Goal: Information Seeking & Learning: Learn about a topic

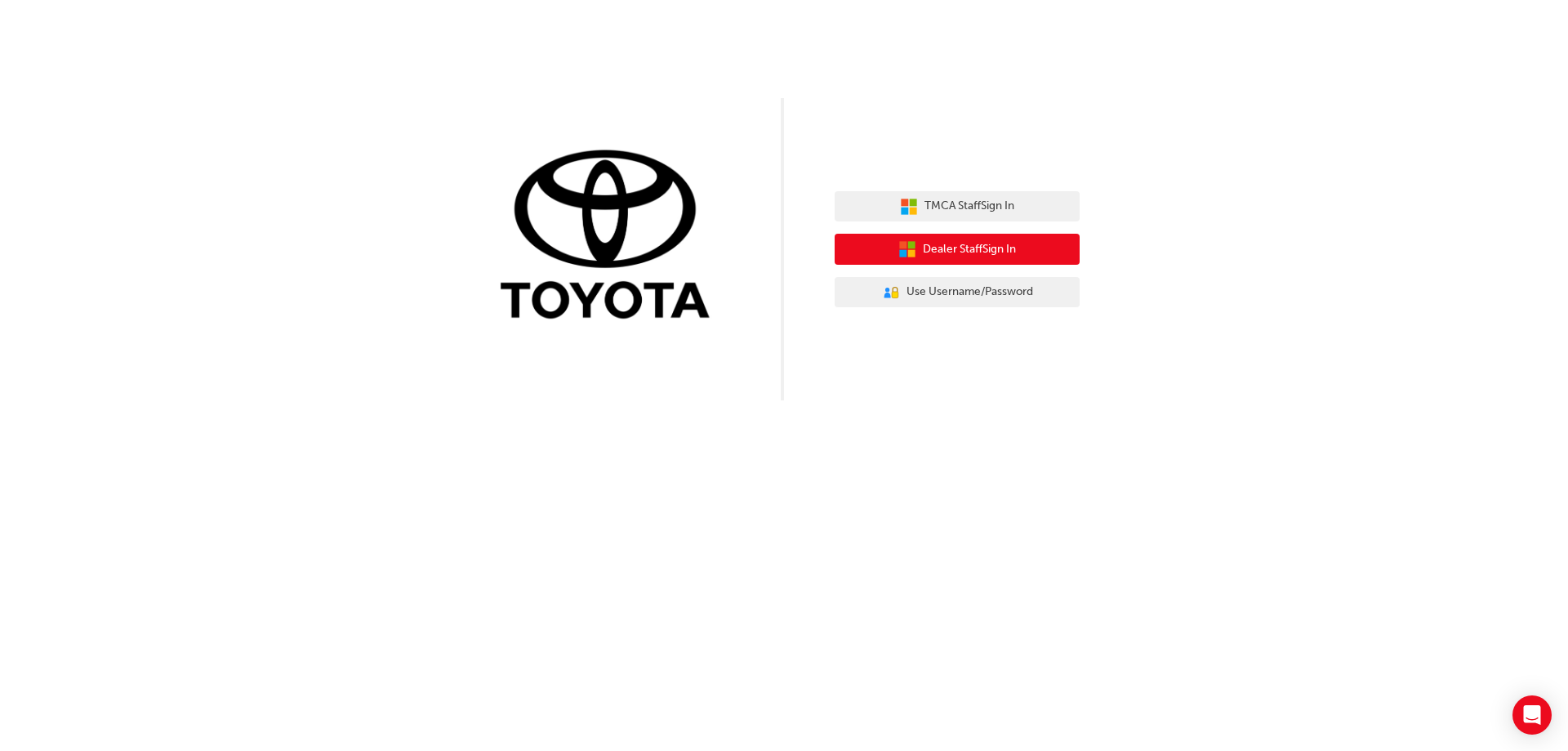
click at [977, 241] on span "Dealer Staff Sign In" at bounding box center [970, 249] width 93 height 18
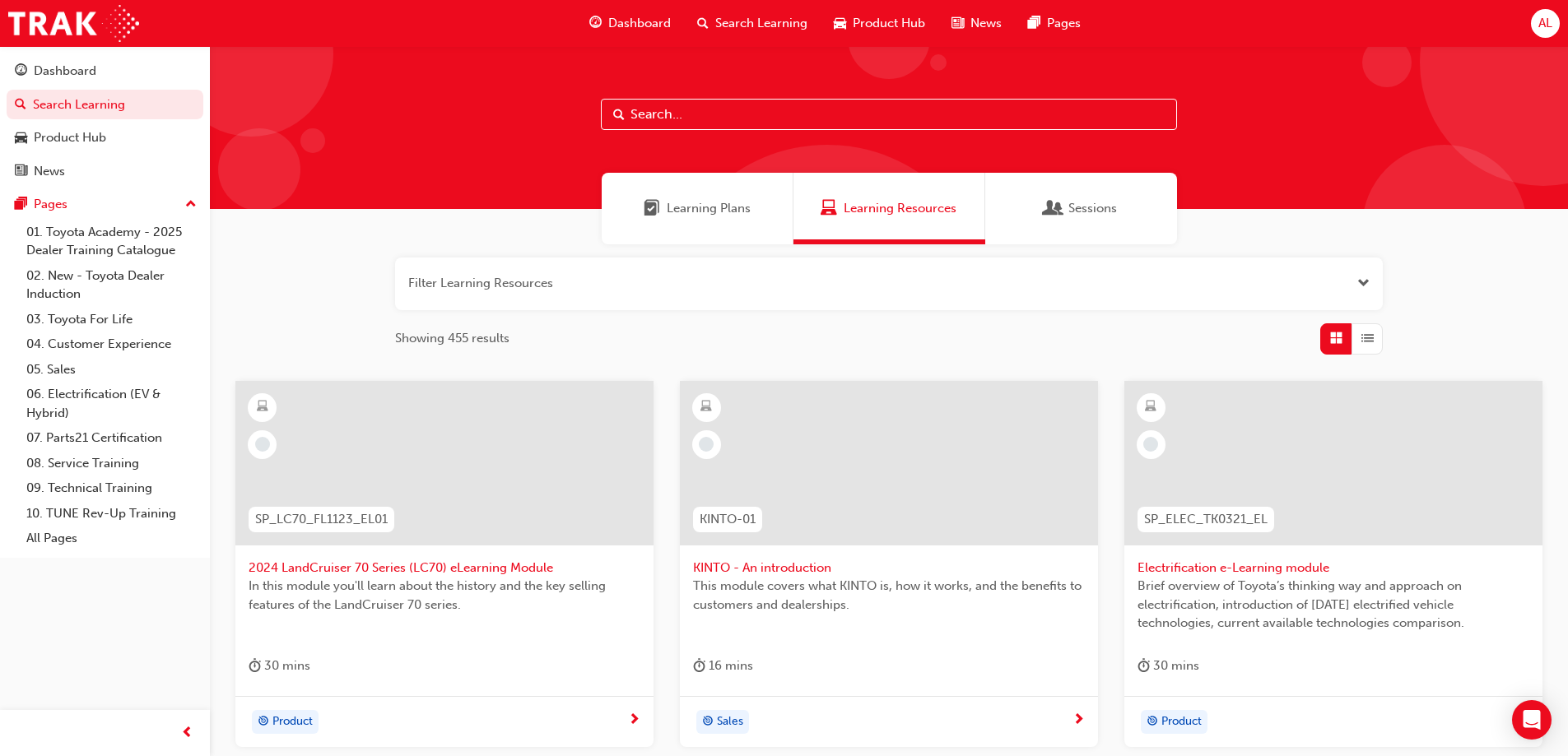
click at [640, 117] on input "text" at bounding box center [889, 114] width 576 height 31
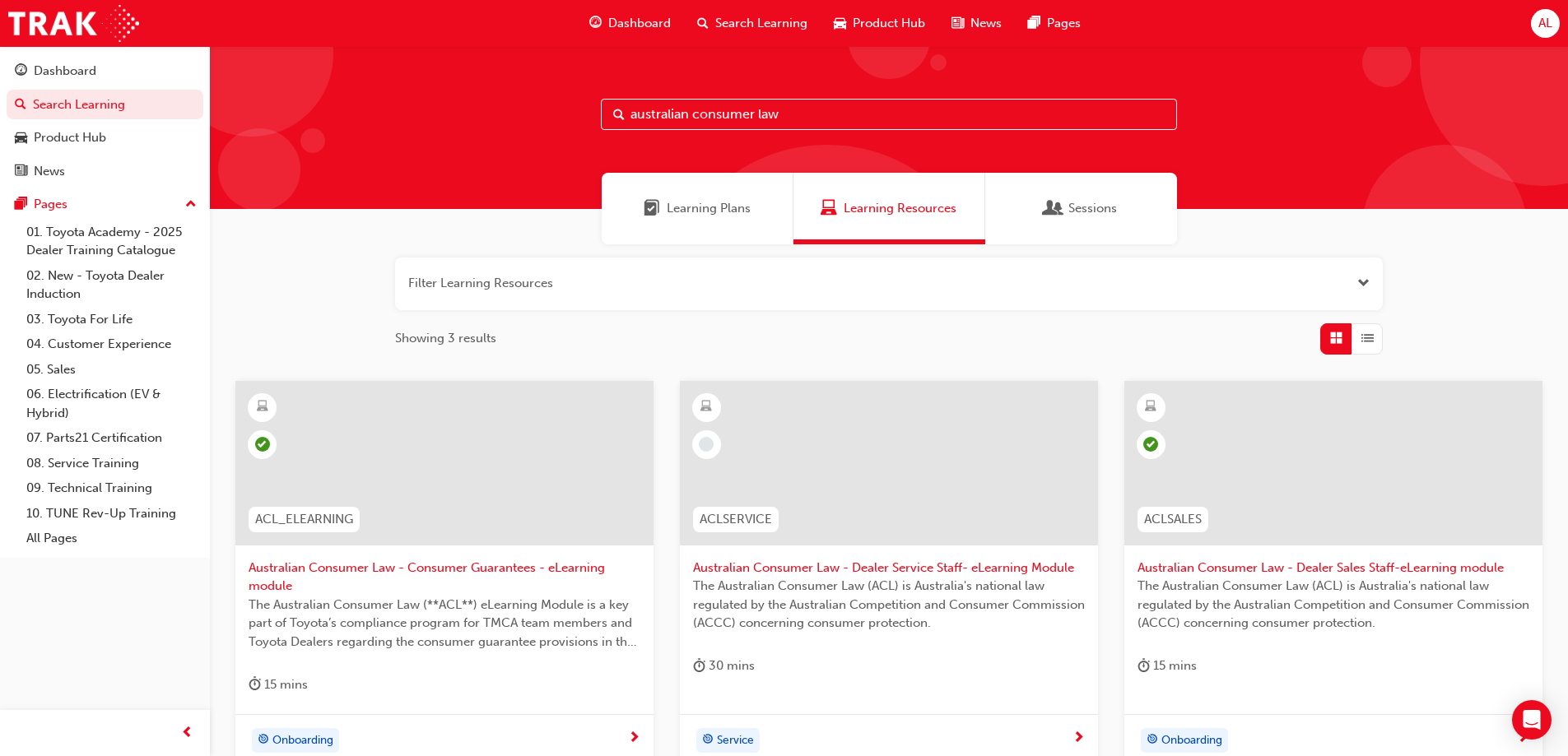
type input "australian consumer law"
click at [846, 572] on span "Australian Consumer Law - Dealer Service Staff- eLearning Module" at bounding box center [888, 567] width 392 height 19
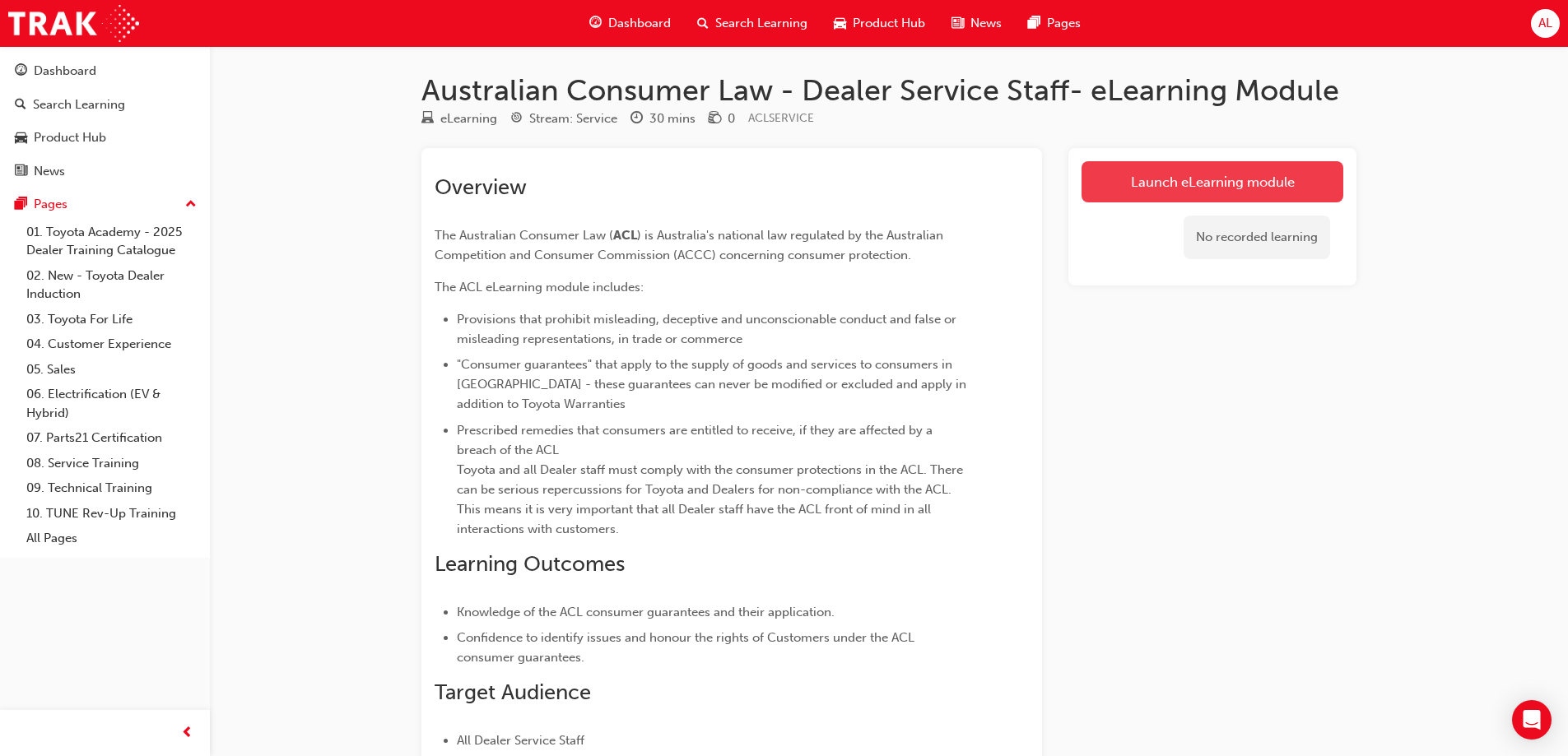
click at [1302, 189] on link "Launch eLearning module" at bounding box center [1212, 182] width 262 height 41
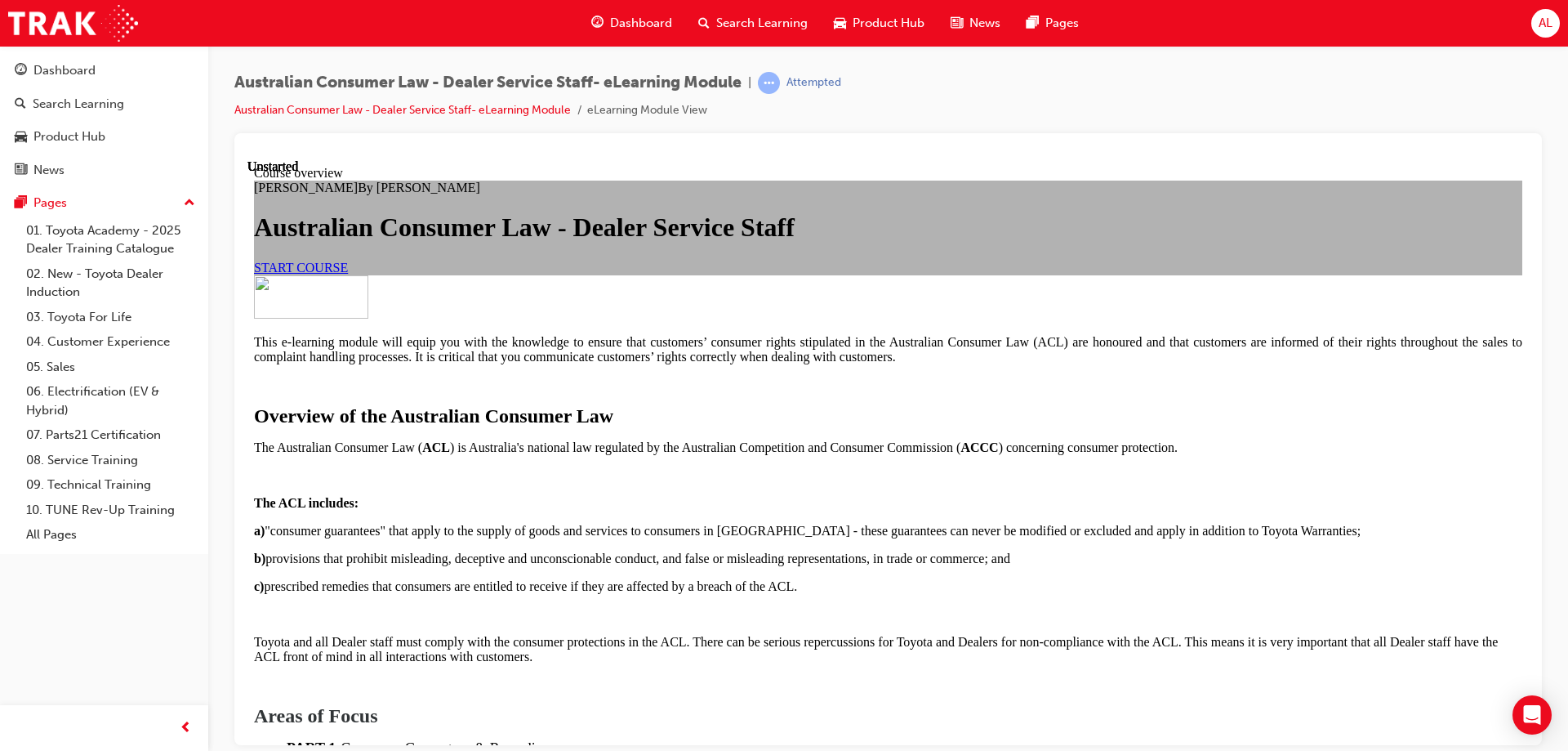
click at [609, 275] on div "Brooke Seychell By Brooke Seychell Australian Consumer Law - Dealer Service Sta…" at bounding box center [888, 227] width 1268 height 95
click at [348, 274] on span "START COURSE" at bounding box center [301, 267] width 94 height 14
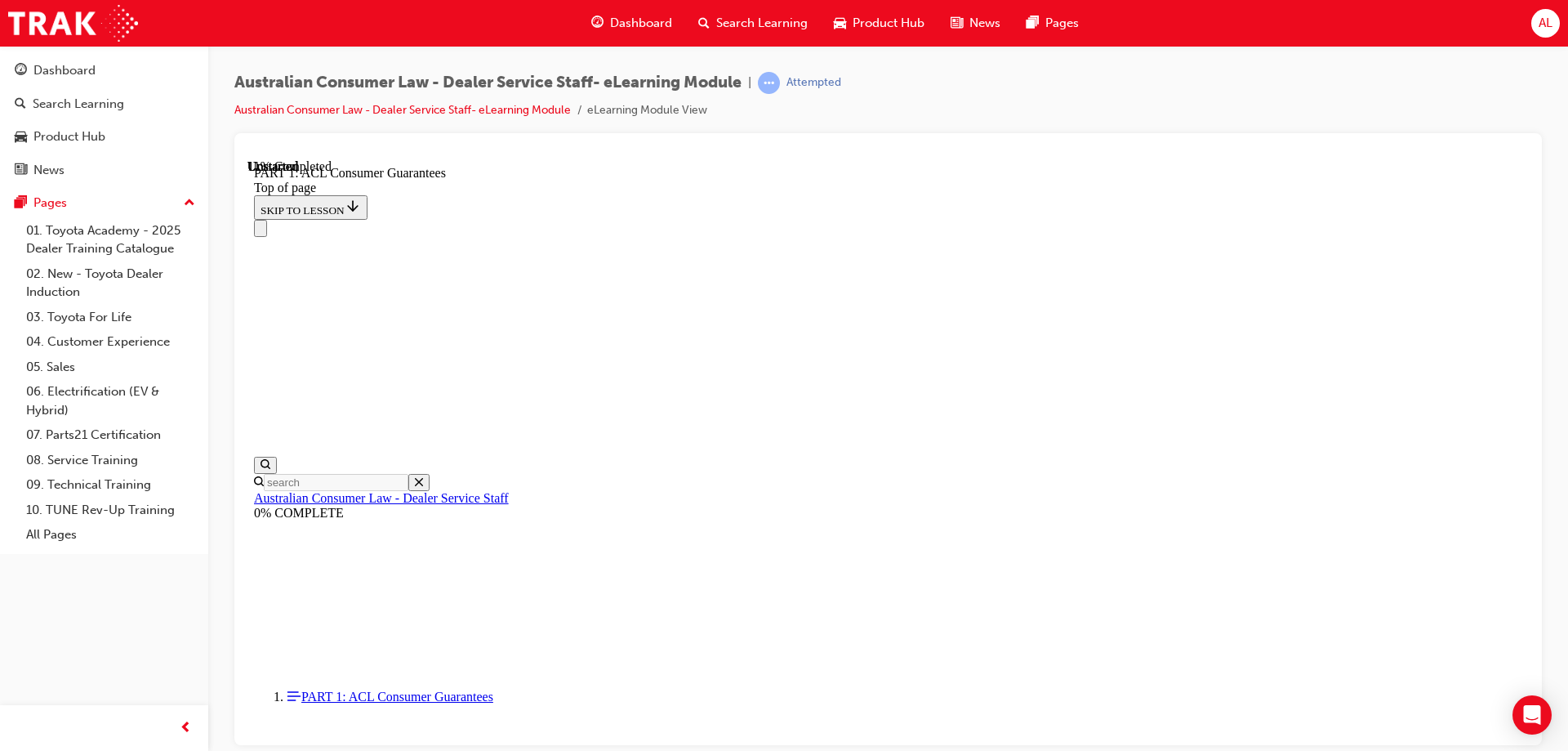
scroll to position [2421, 0]
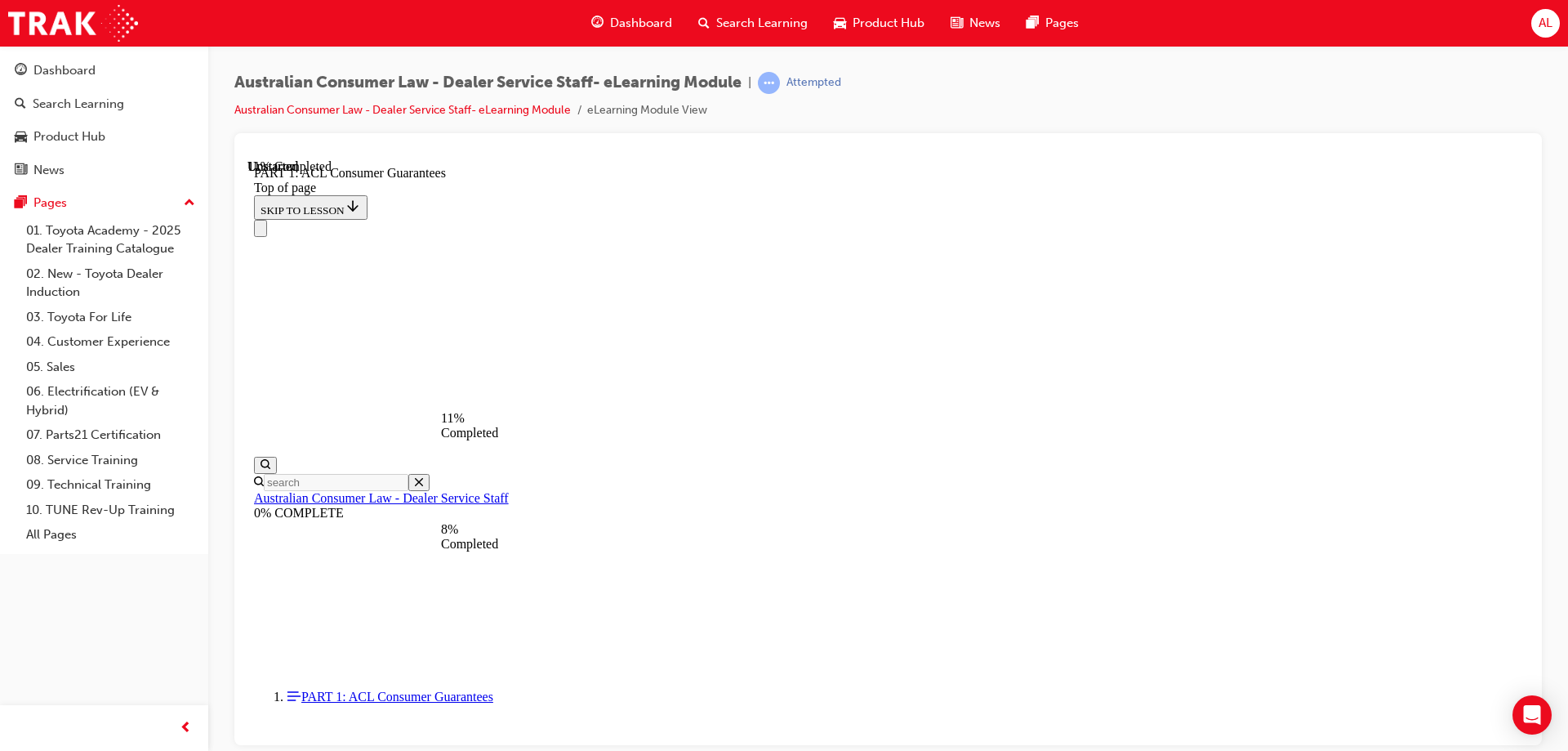
scroll to position [2712, 0]
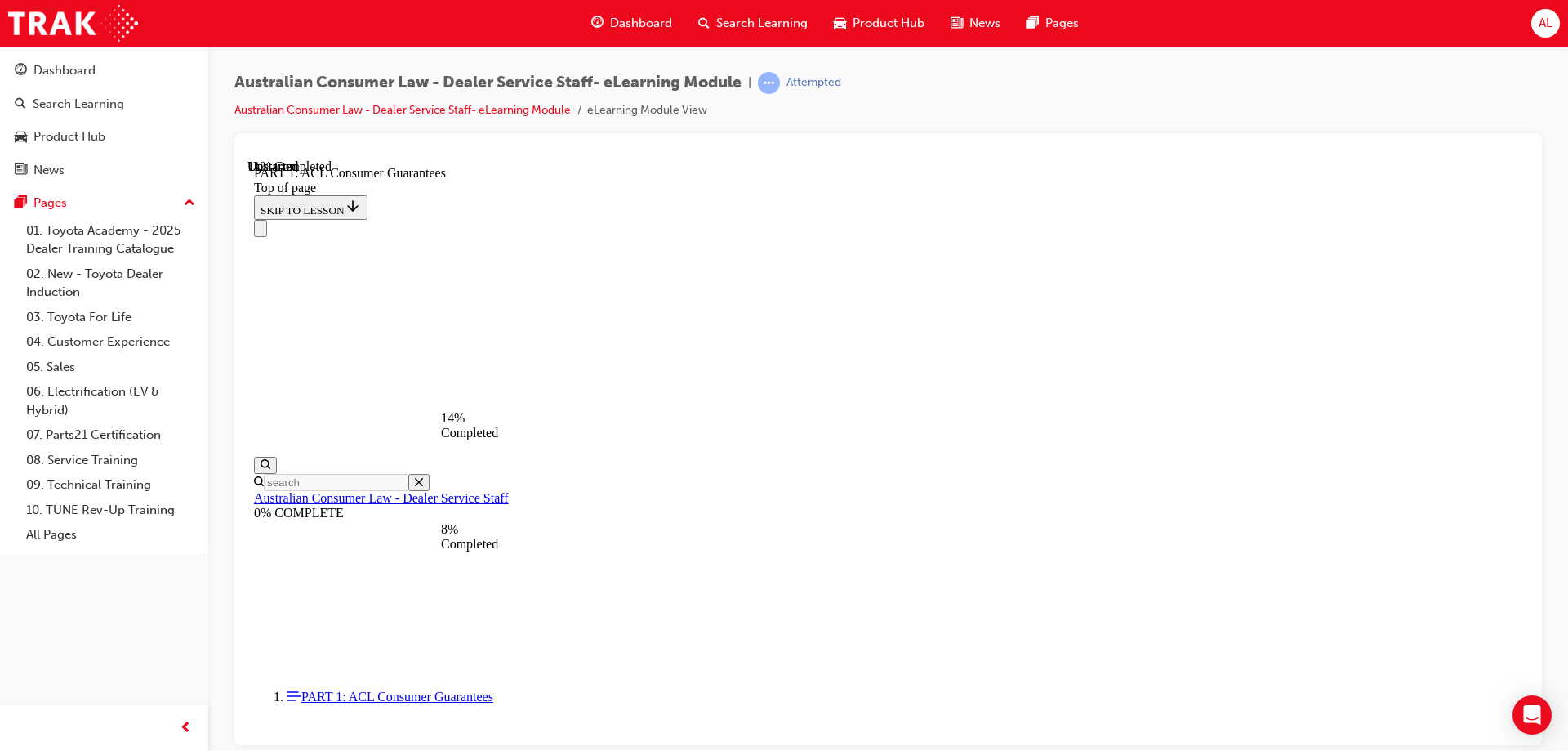
scroll to position [2709, 0]
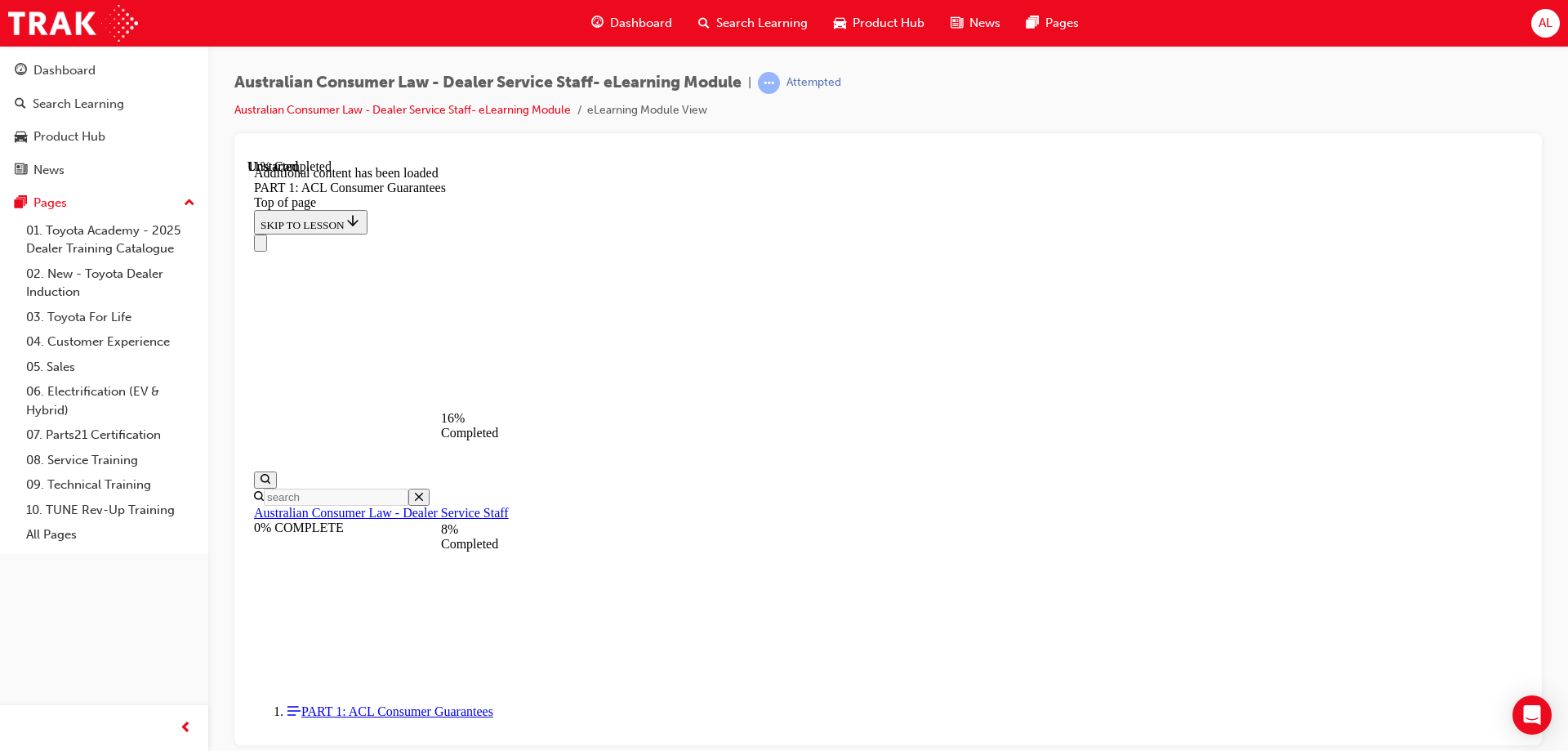
scroll to position [3122, 0]
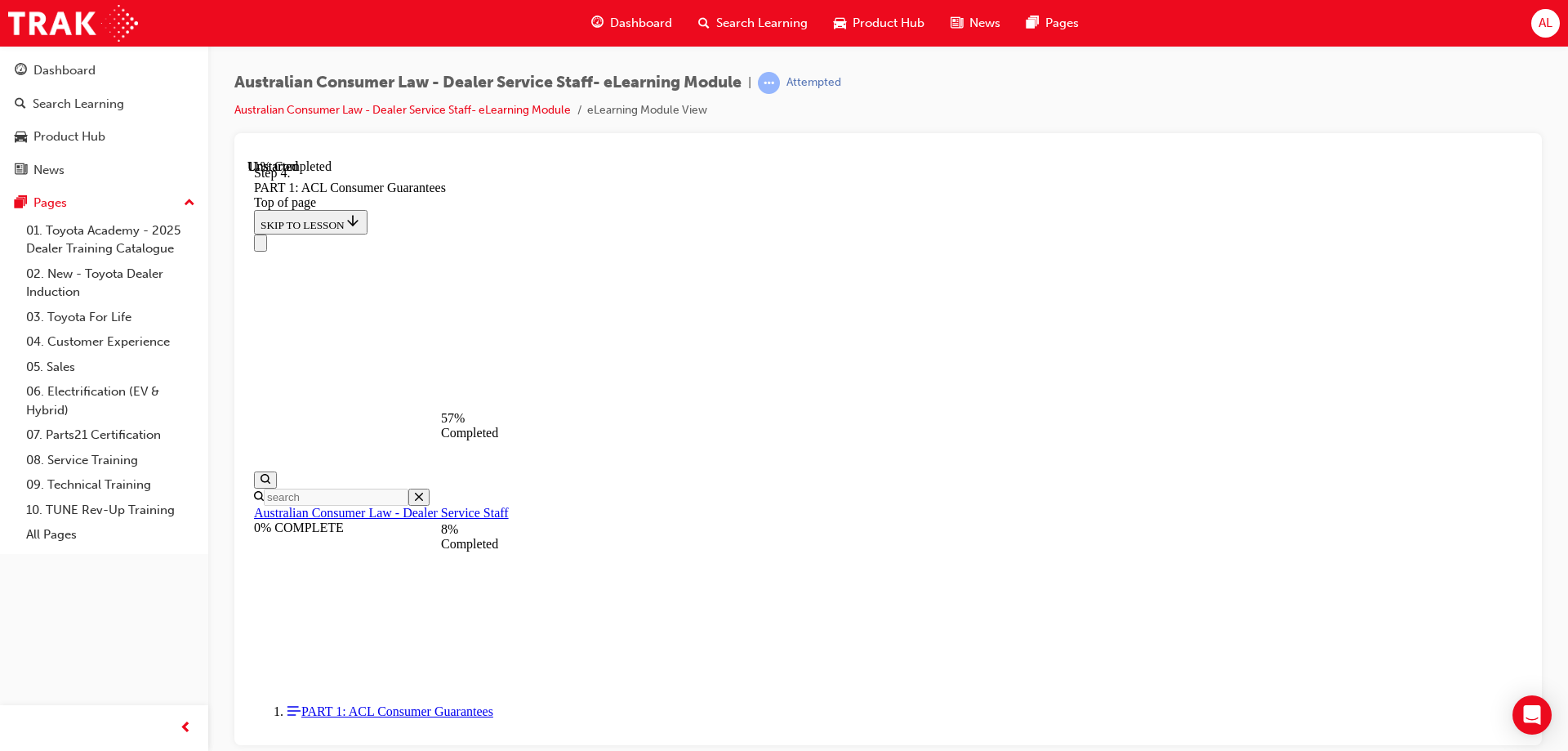
scroll to position [7891, 0]
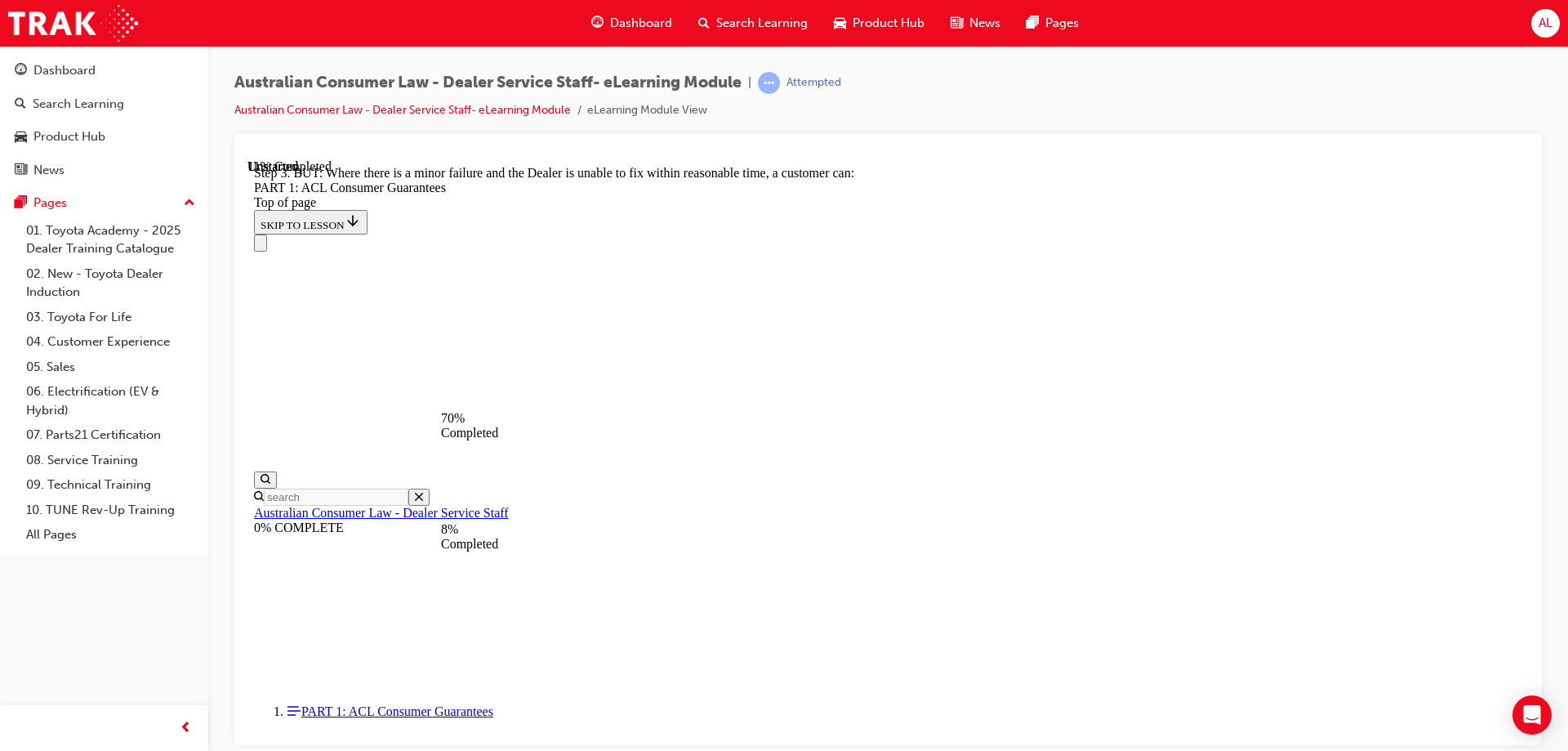
scroll to position [10961, 0]
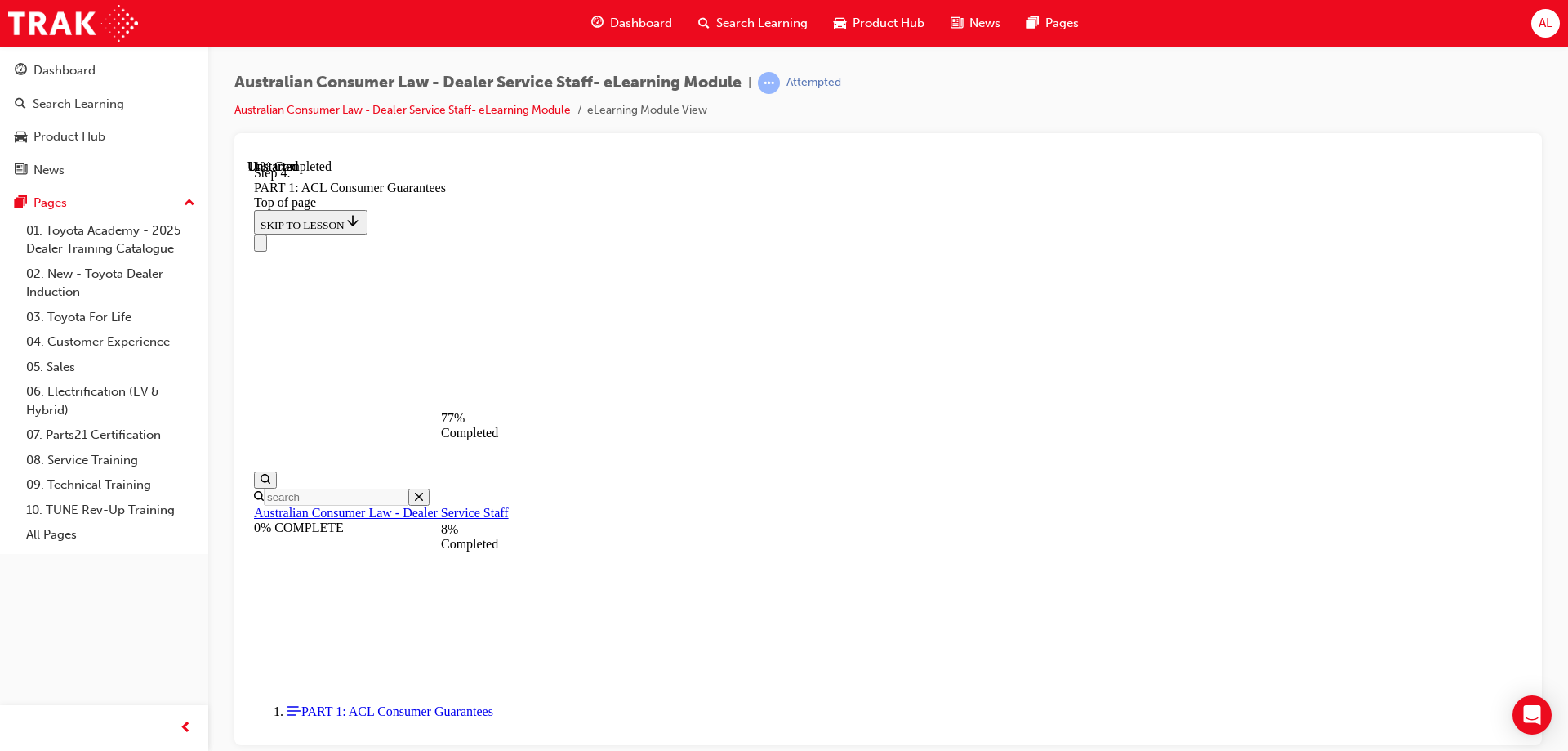
scroll to position [12595, 0]
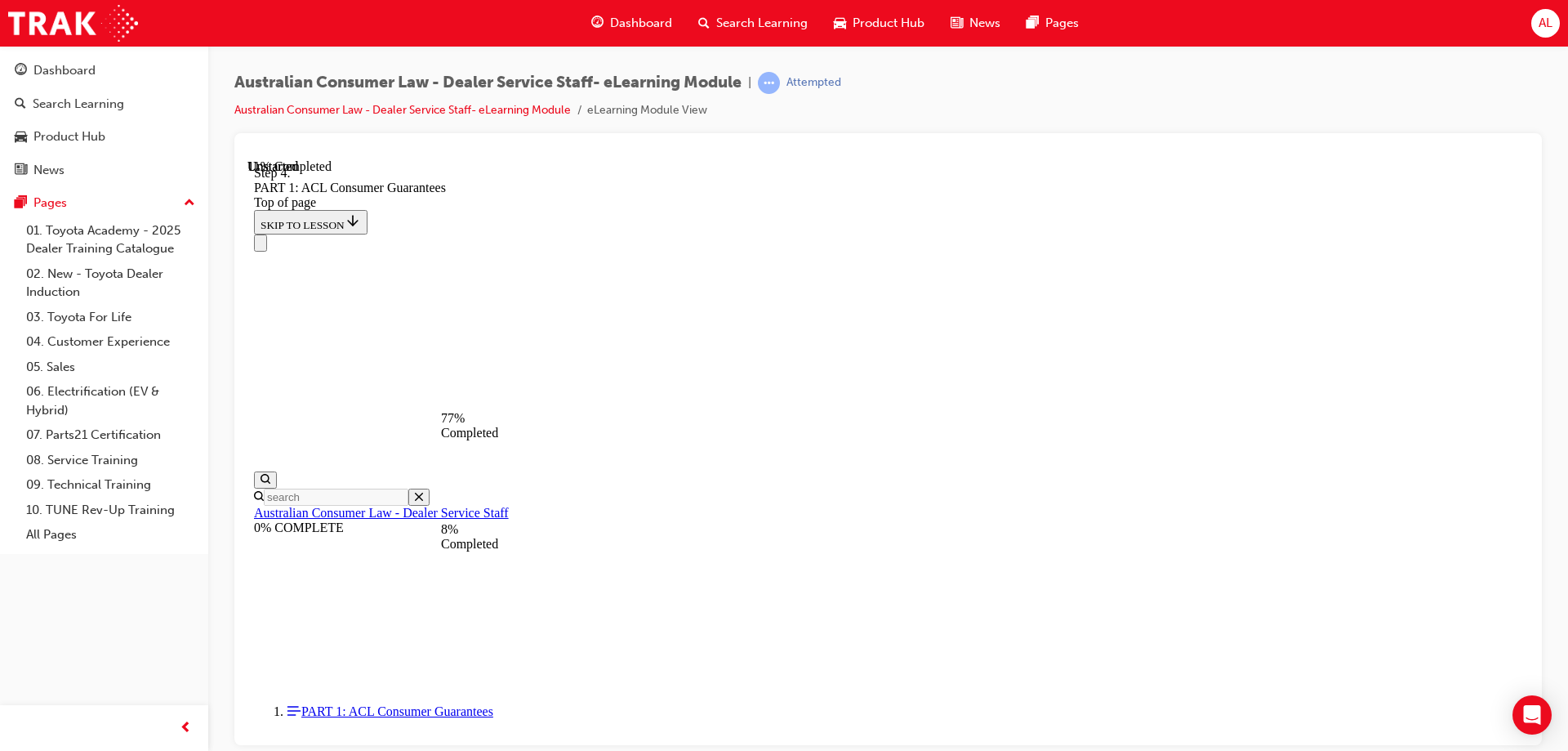
scroll to position [12595, 0]
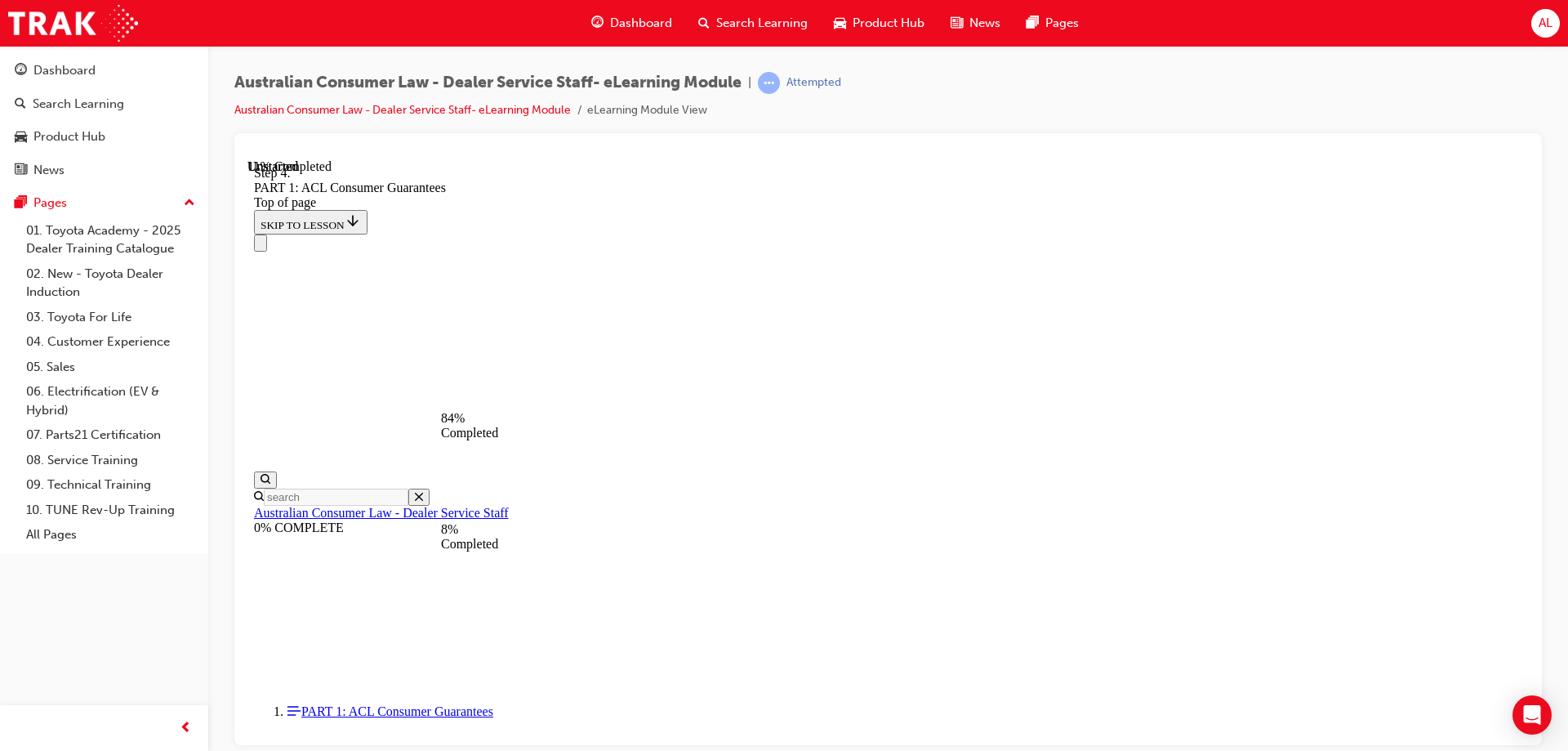
scroll to position [14248, 0]
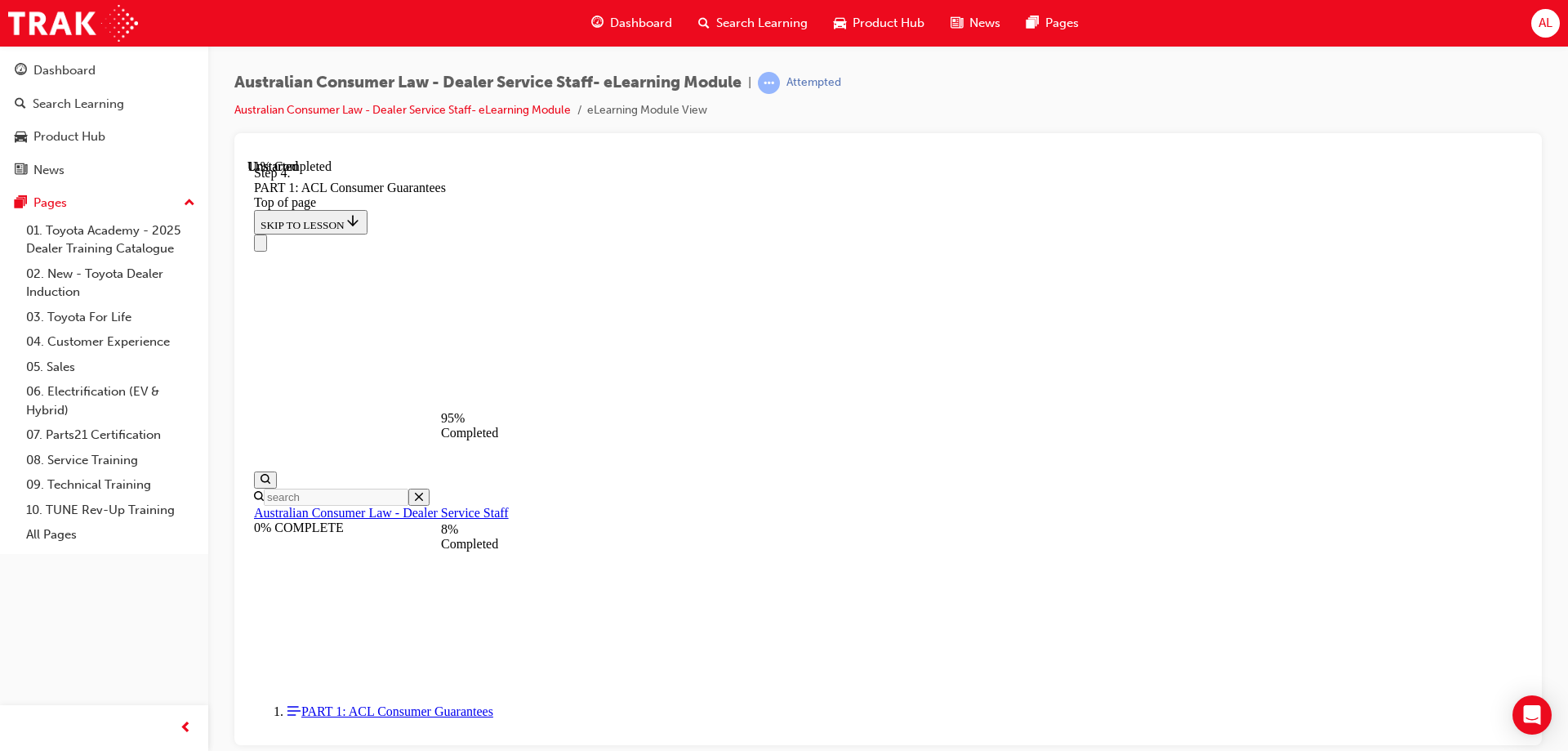
scroll to position [17256, 0]
drag, startPoint x: 887, startPoint y: 626, endPoint x: 1173, endPoint y: 338, distance: 405.9
drag, startPoint x: 852, startPoint y: 579, endPoint x: 1132, endPoint y: 286, distance: 405.3
drag, startPoint x: 849, startPoint y: 578, endPoint x: 873, endPoint y: 483, distance: 98.0
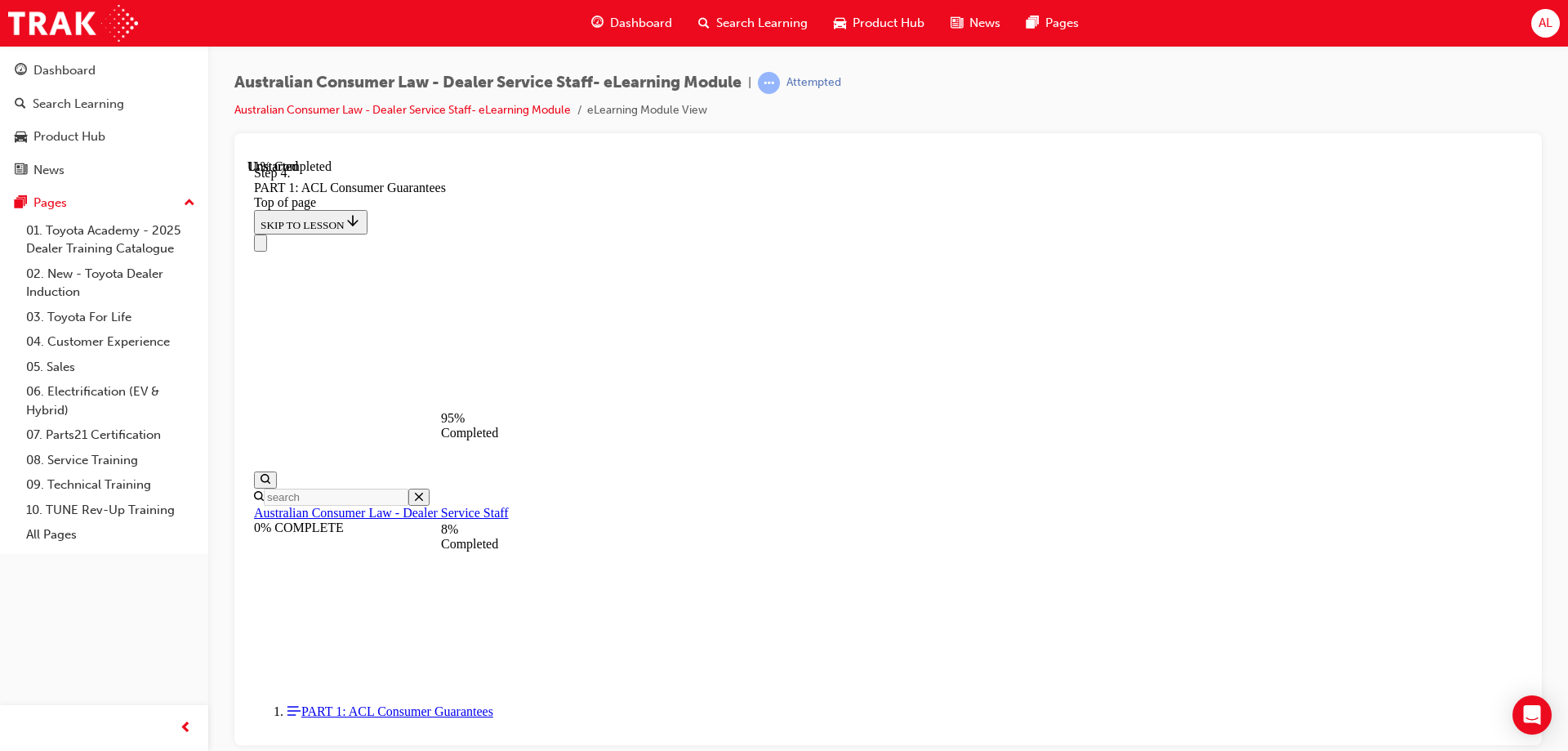
drag, startPoint x: 883, startPoint y: 361, endPoint x: 1230, endPoint y: 367, distance: 347.1
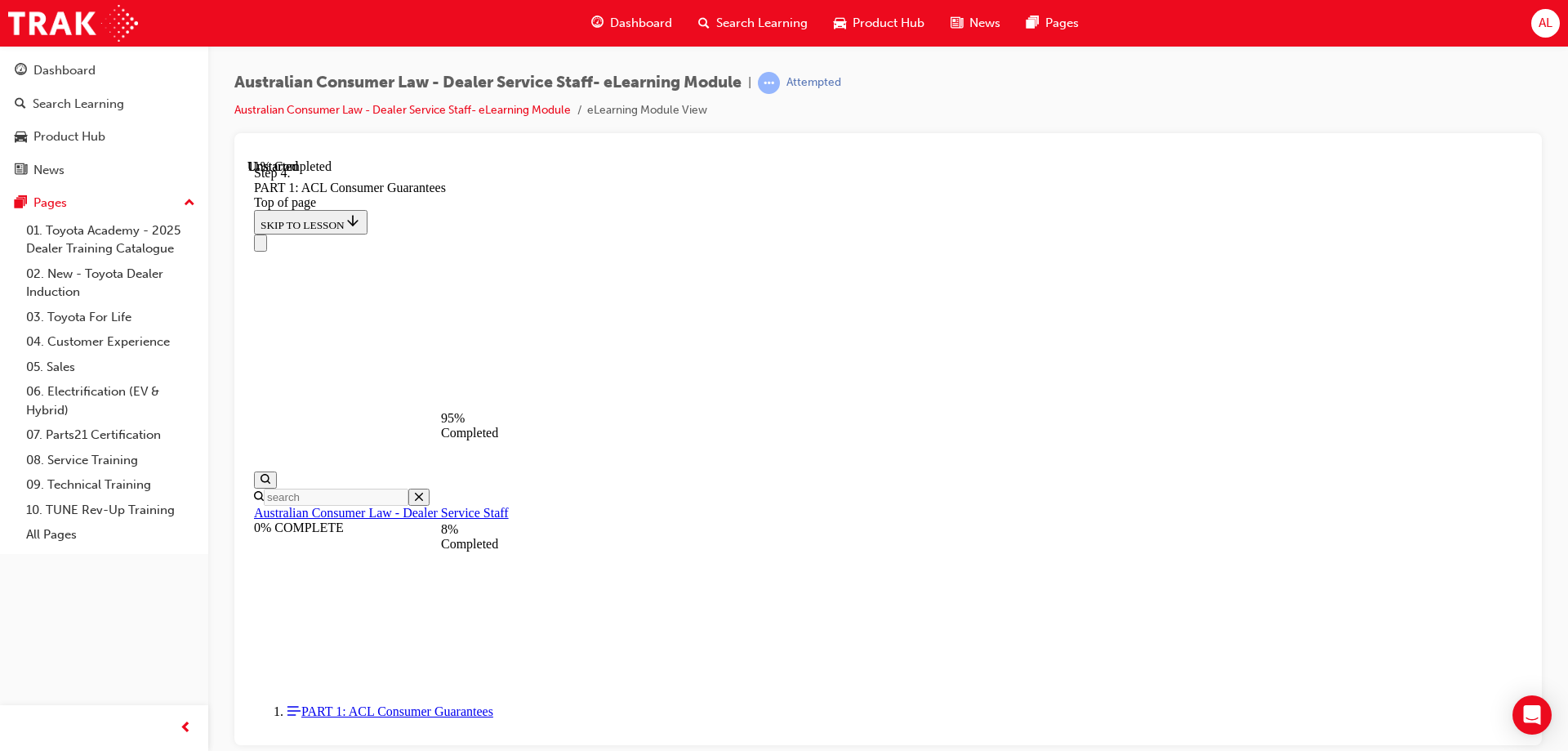
drag, startPoint x: 879, startPoint y: 570, endPoint x: 1172, endPoint y: 568, distance: 293.0
drag, startPoint x: 946, startPoint y: 446, endPoint x: 1217, endPoint y: 343, distance: 289.9
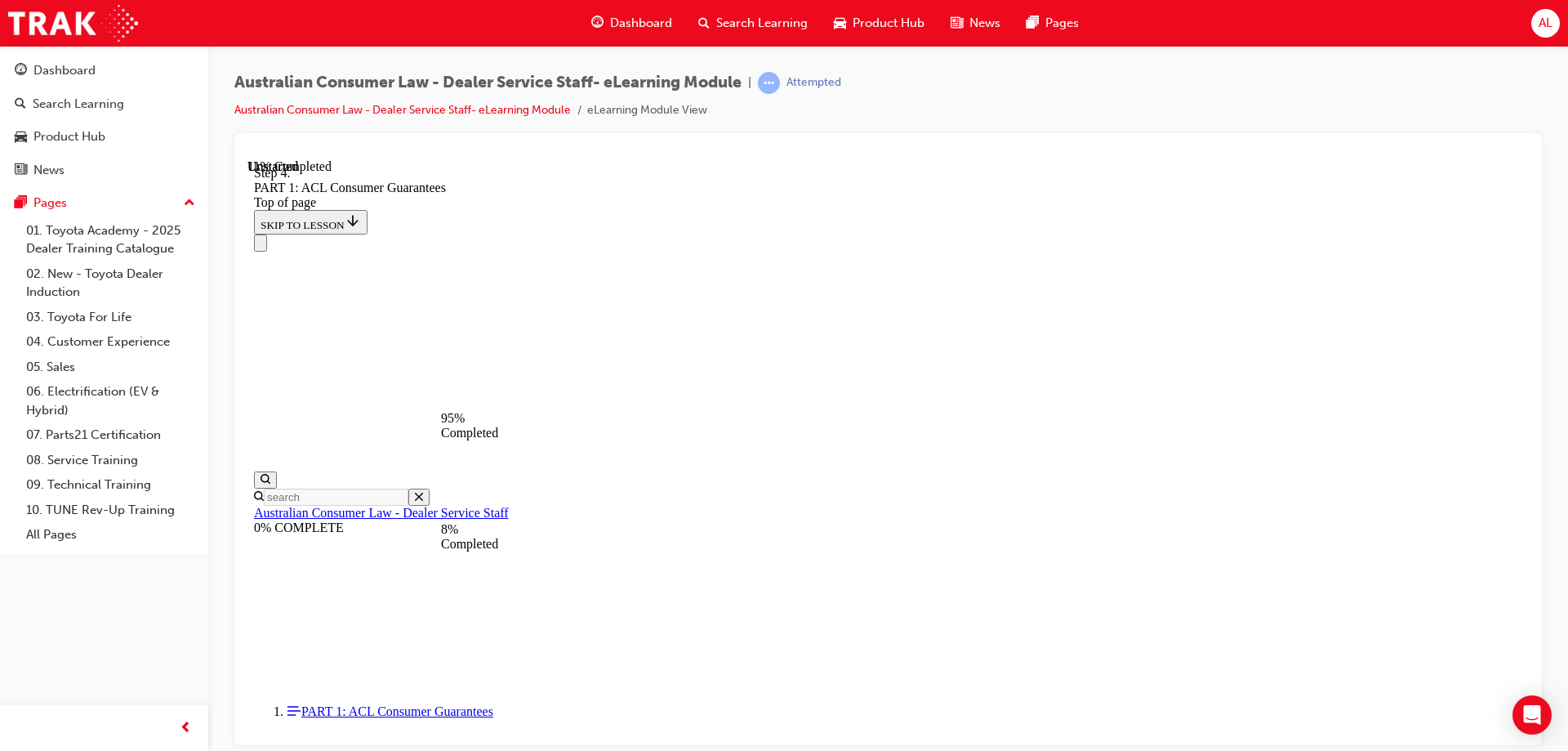
drag, startPoint x: 852, startPoint y: 449, endPoint x: 1157, endPoint y: 428, distance: 305.7
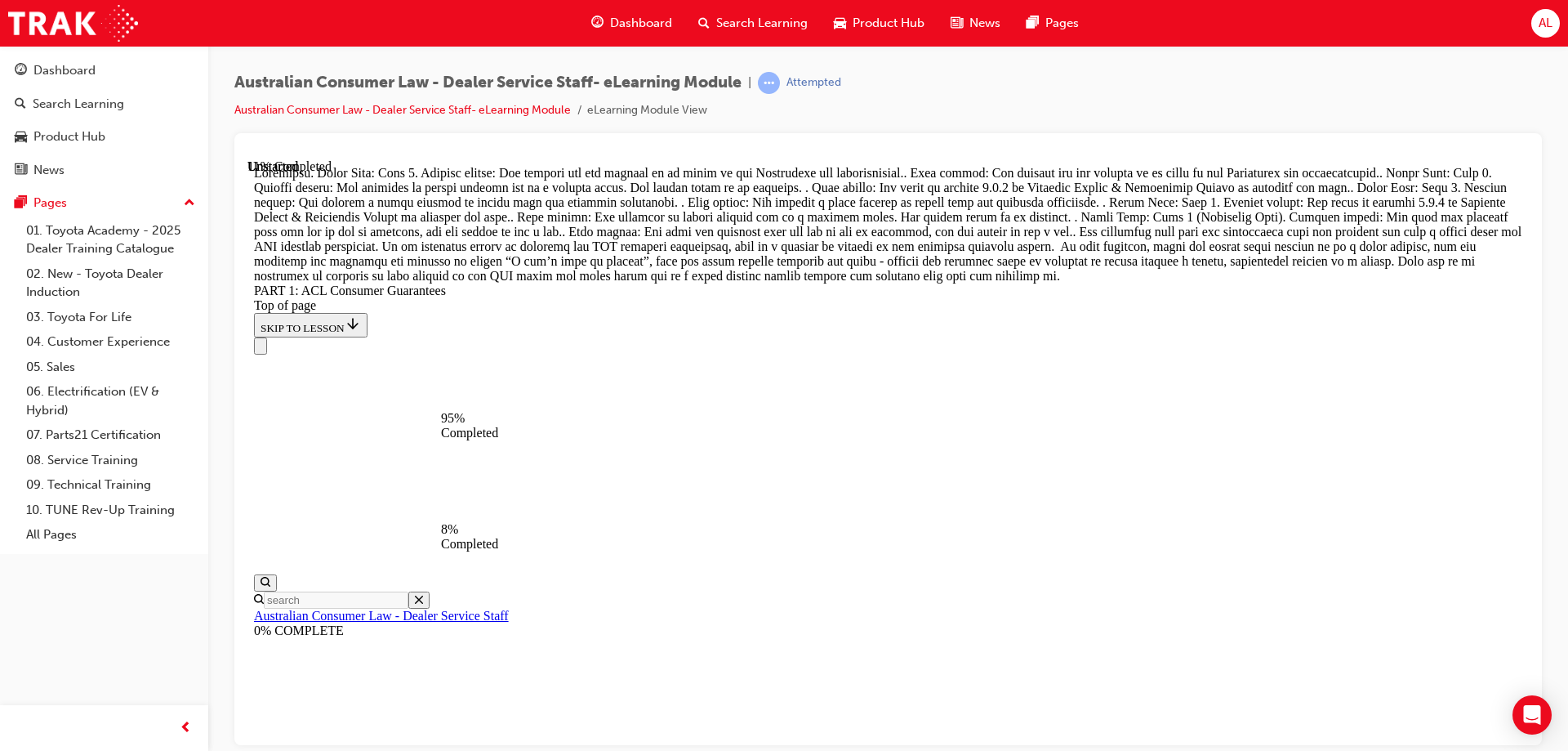
scroll to position [17337, 0]
drag, startPoint x: 882, startPoint y: 349, endPoint x: 1139, endPoint y: 361, distance: 257.3
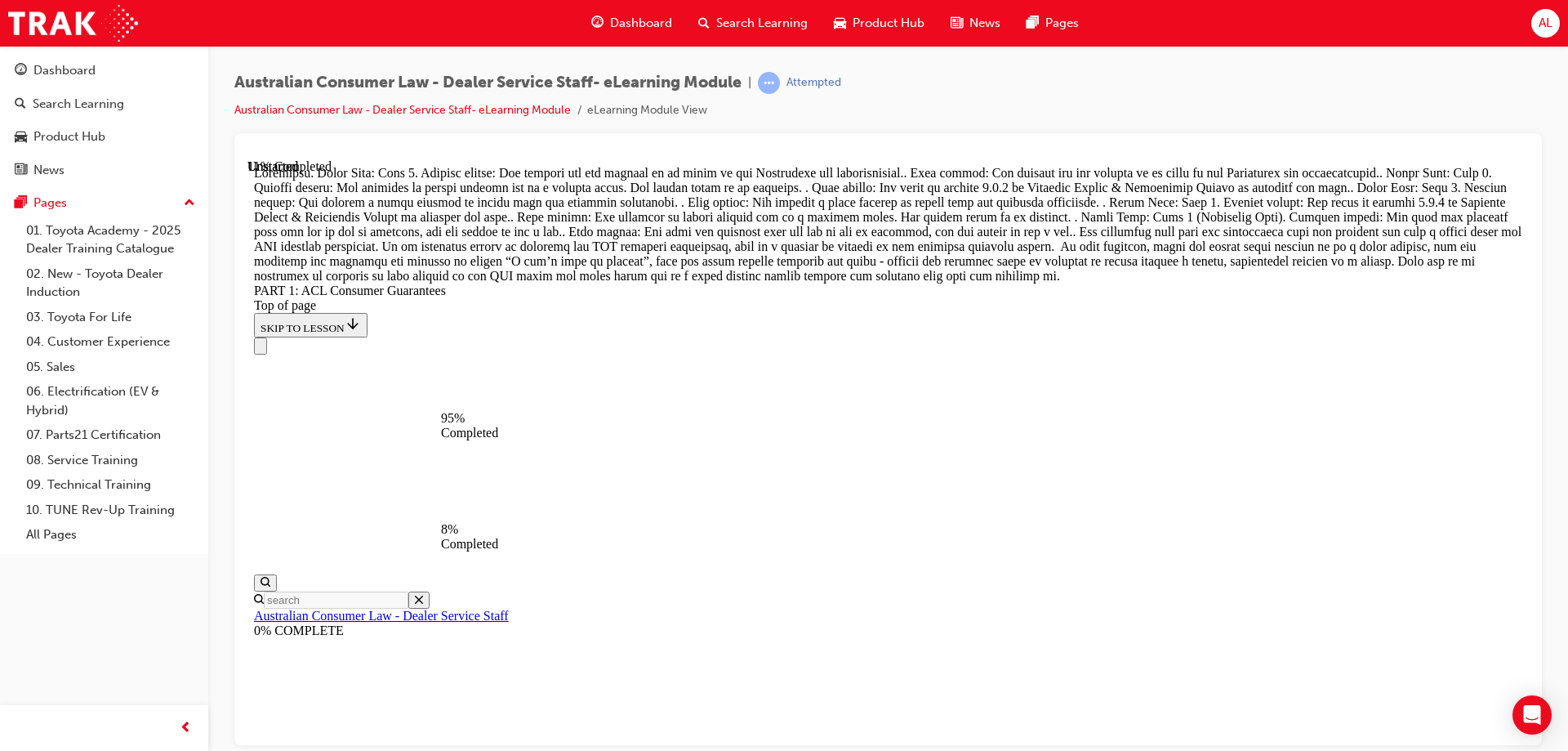
drag, startPoint x: 735, startPoint y: 345, endPoint x: 1271, endPoint y: 391, distance: 538.0
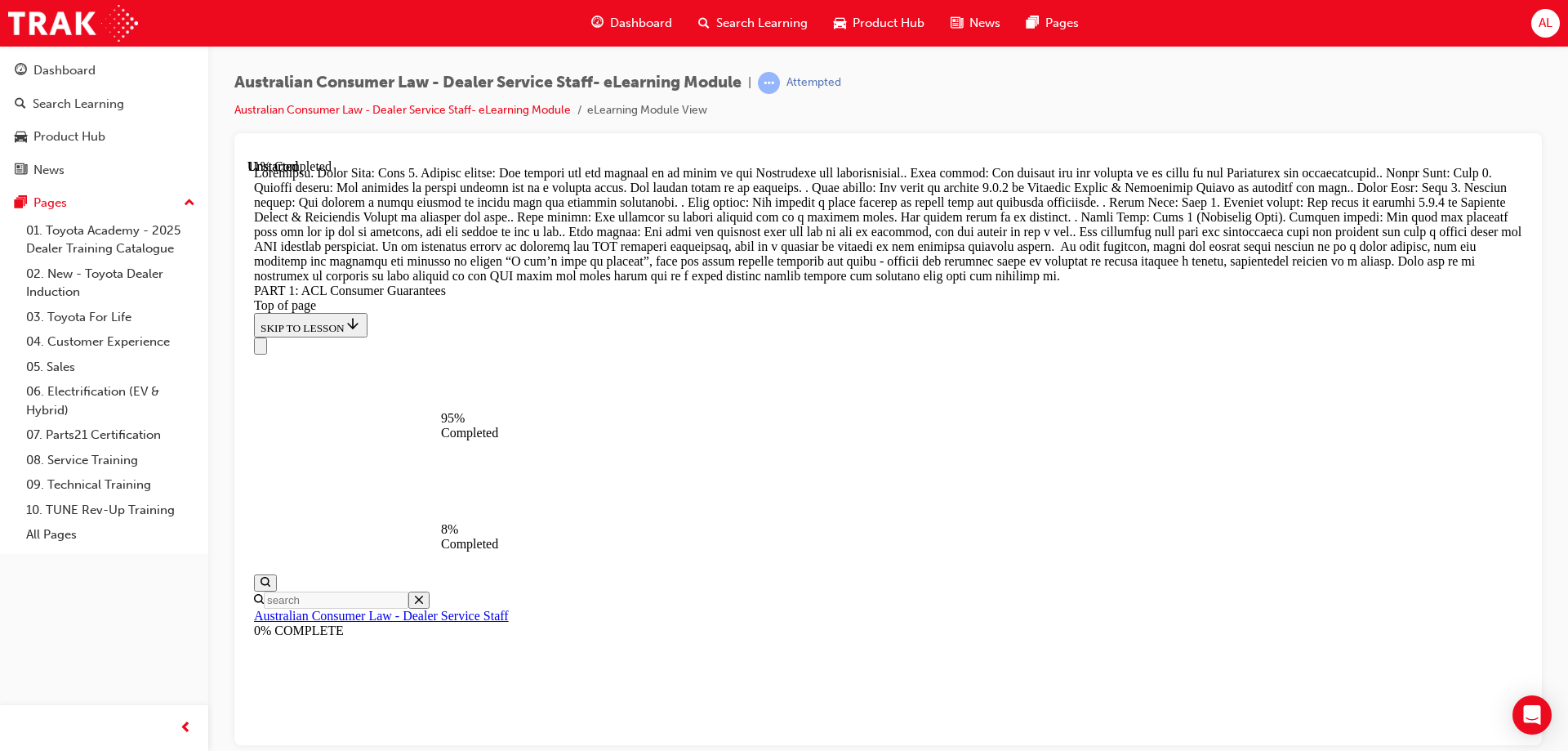
drag, startPoint x: 848, startPoint y: 600, endPoint x: 1131, endPoint y: 390, distance: 352.4
drag, startPoint x: 904, startPoint y: 397, endPoint x: 808, endPoint y: 394, distance: 96.0
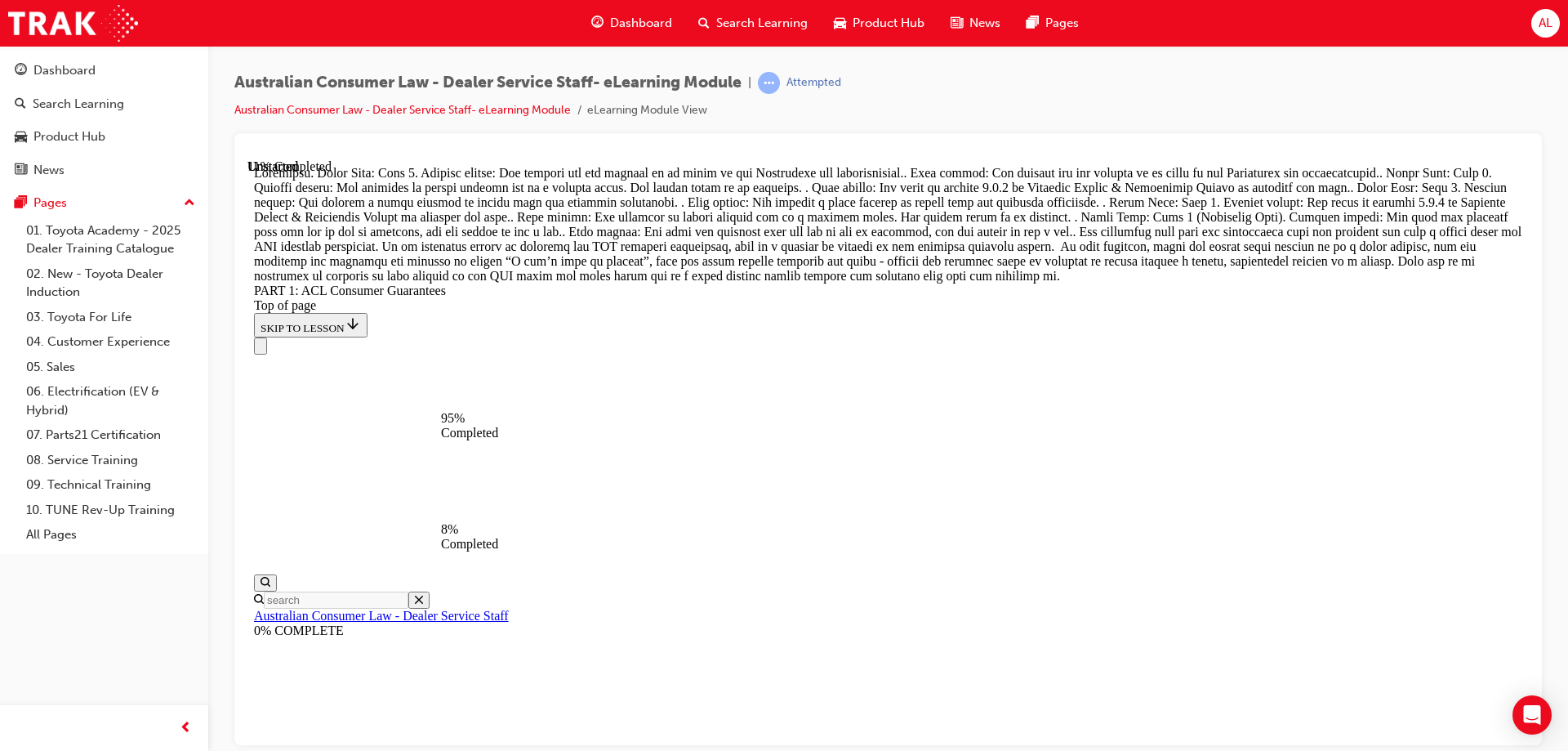
drag, startPoint x: 869, startPoint y: 677, endPoint x: 1159, endPoint y: 486, distance: 347.2
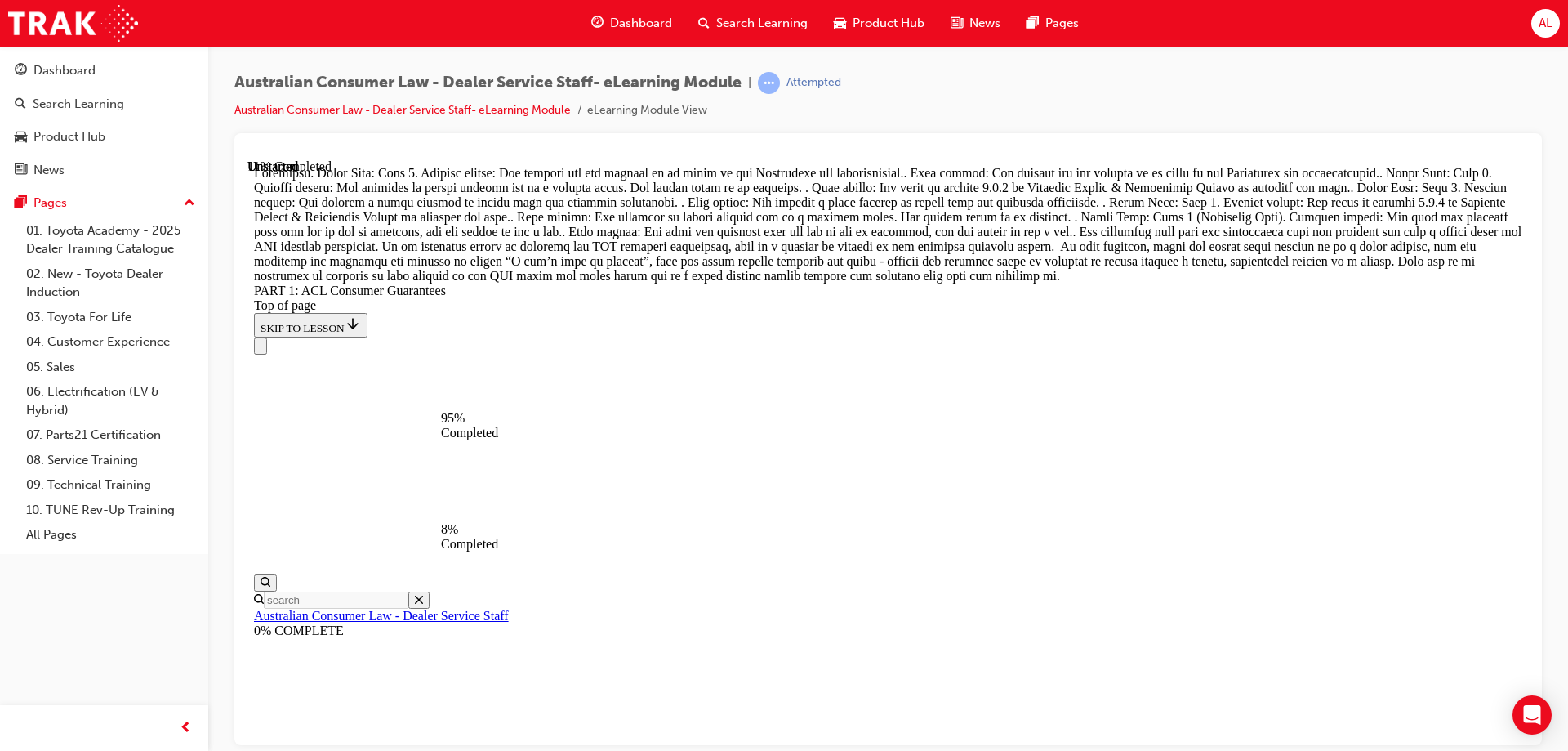
drag, startPoint x: 787, startPoint y: 506, endPoint x: 1074, endPoint y: 500, distance: 287.1
drag, startPoint x: 903, startPoint y: 408, endPoint x: 1185, endPoint y: 409, distance: 282.0
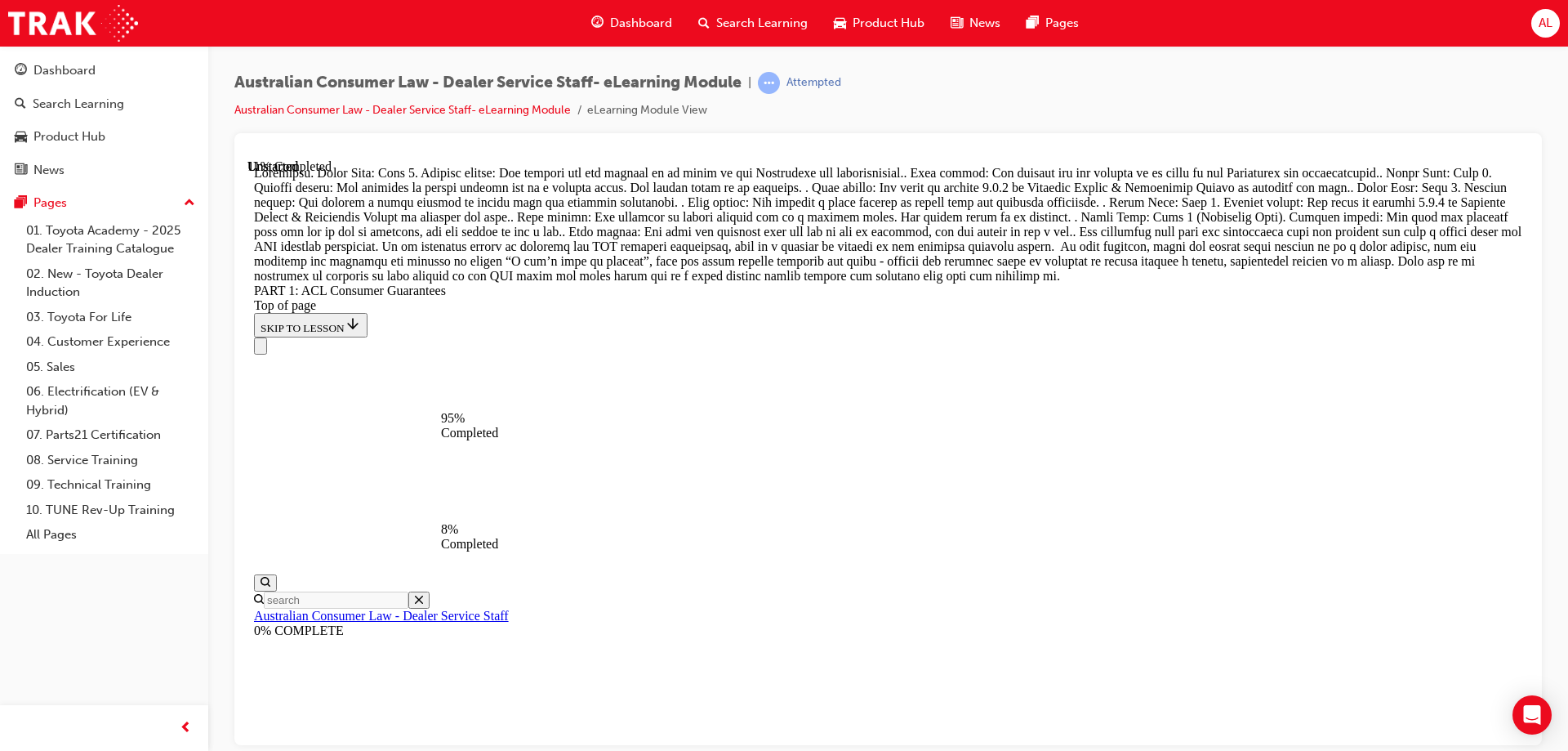
scroll to position [17224, 0]
drag, startPoint x: 906, startPoint y: 374, endPoint x: 1199, endPoint y: 377, distance: 293.0
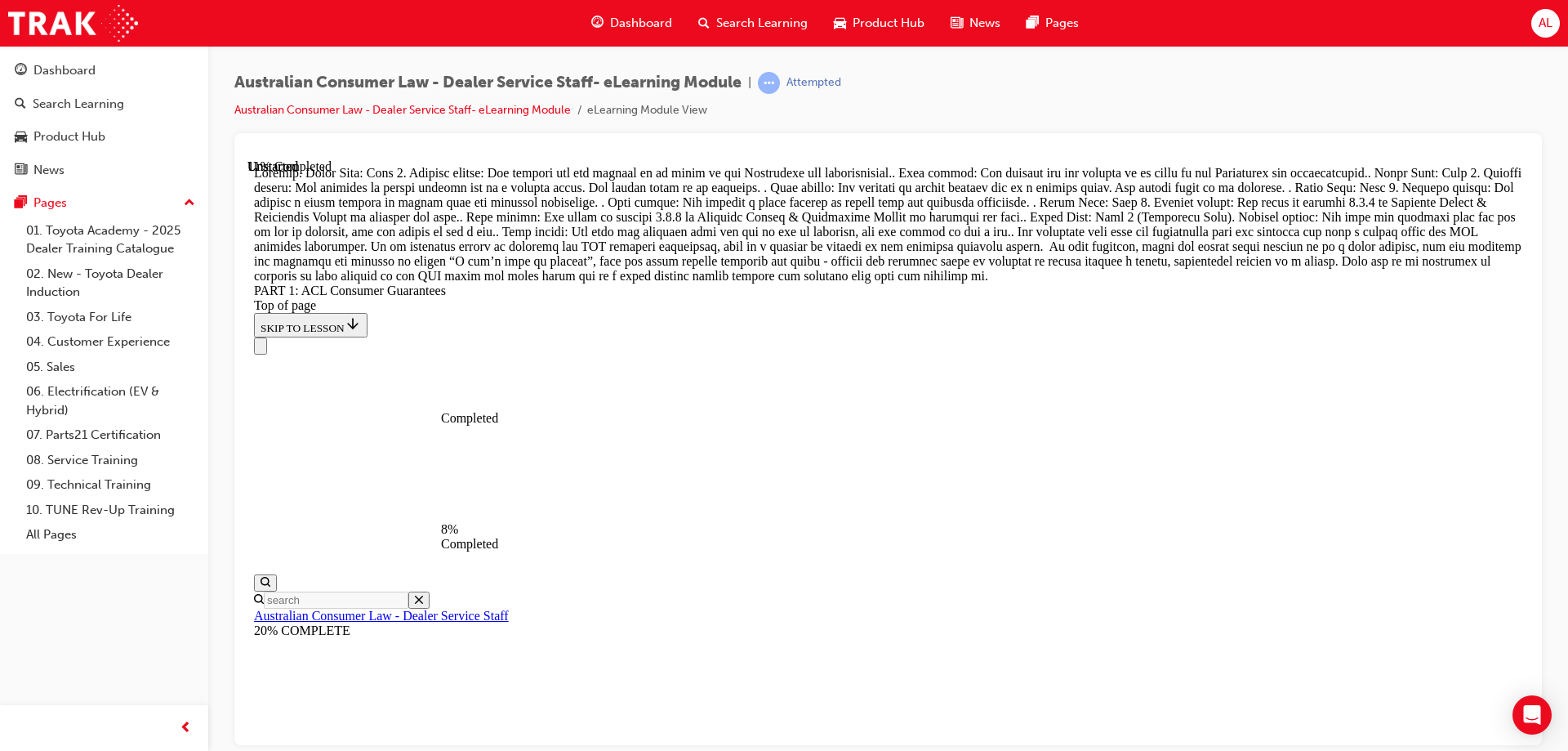
scroll to position [17823, 0]
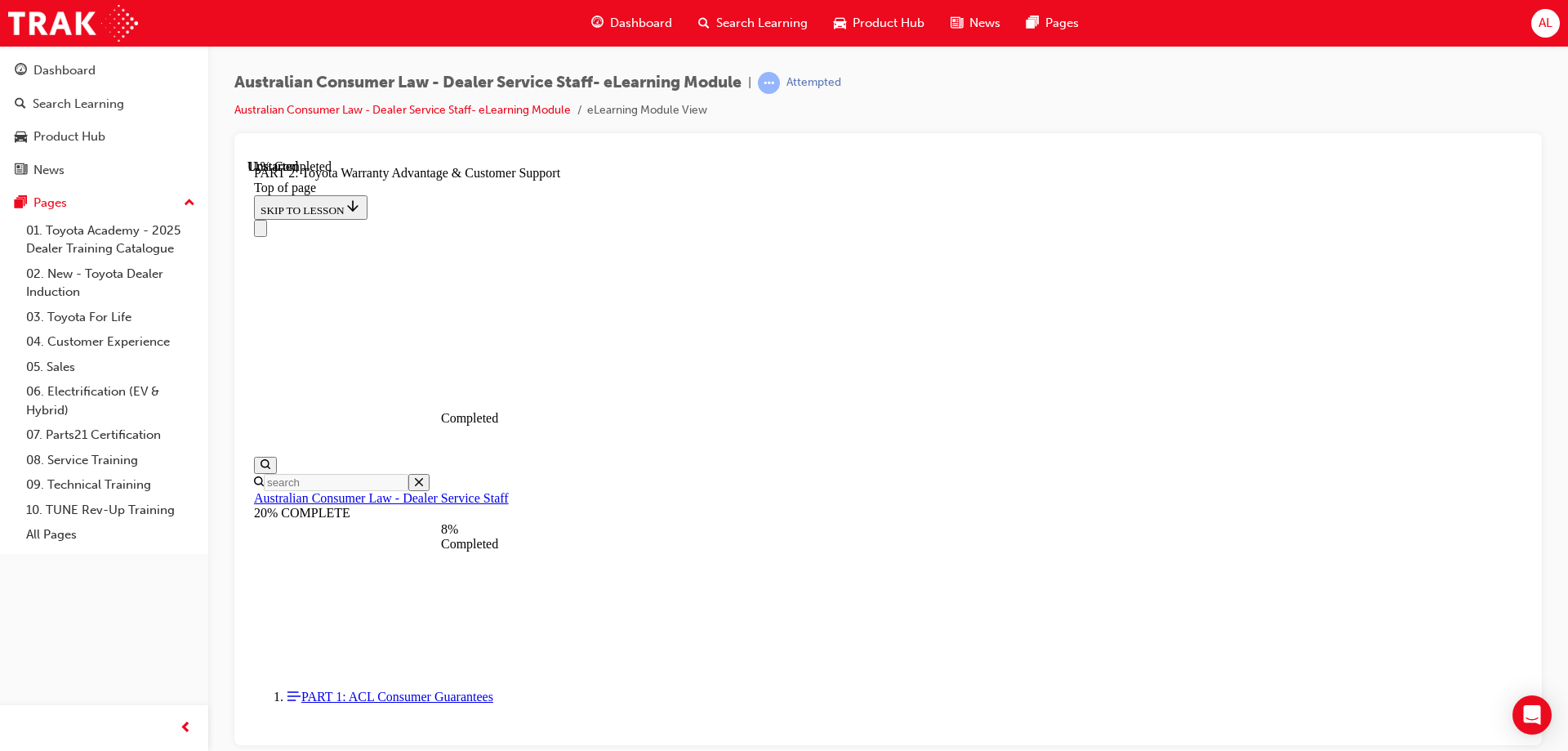
scroll to position [1031, 0]
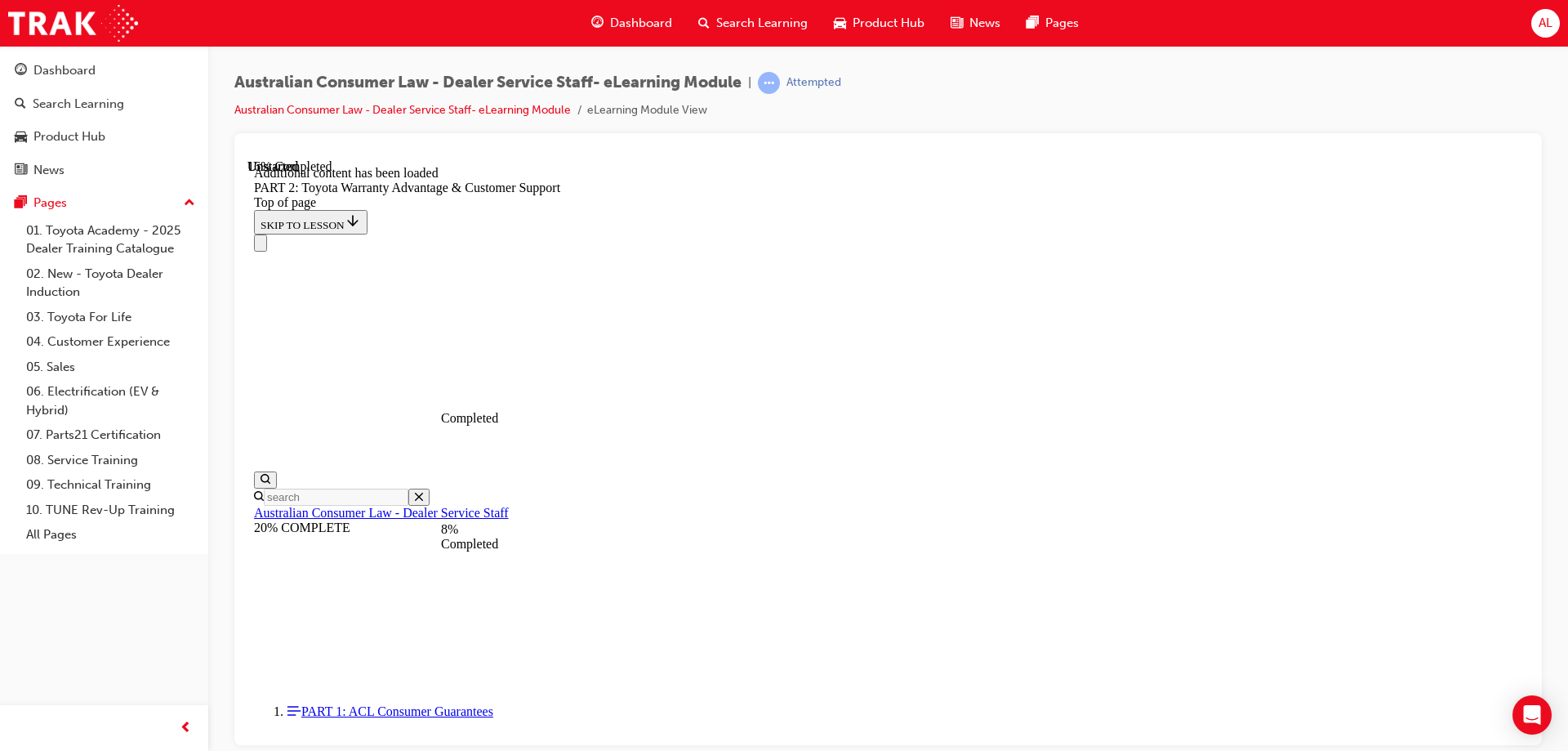
scroll to position [1643, 0]
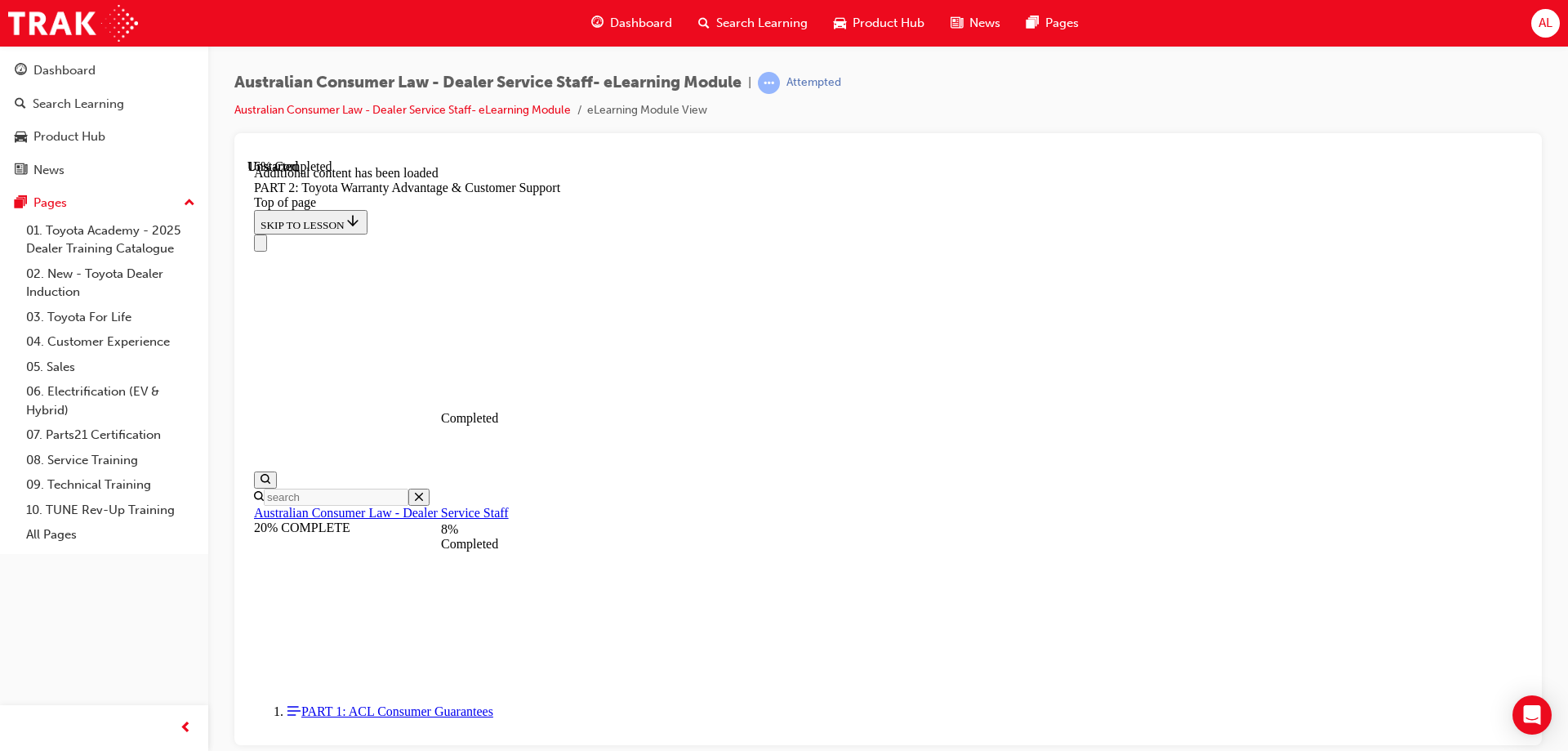
scroll to position [1821, 0]
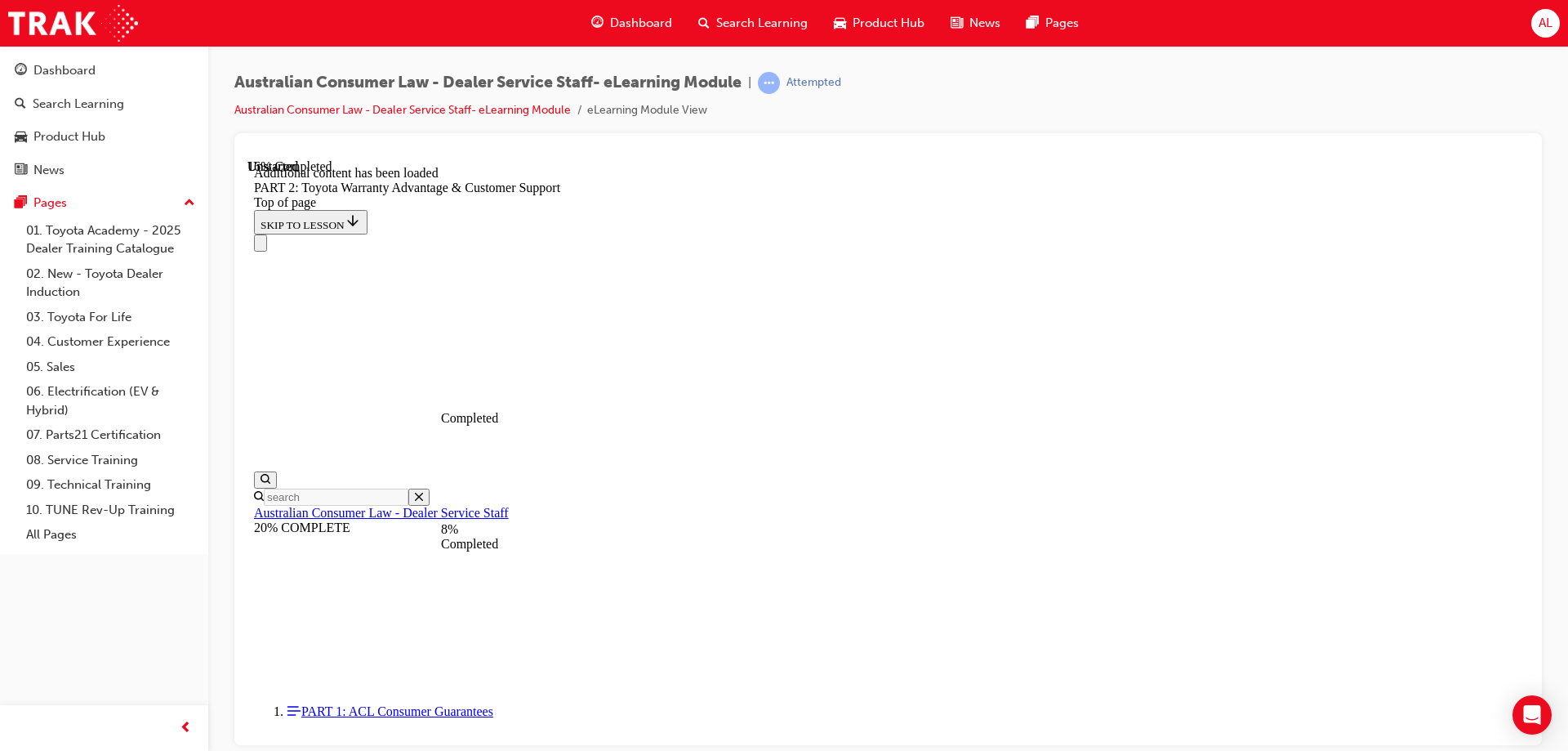
scroll to position [1821, 0]
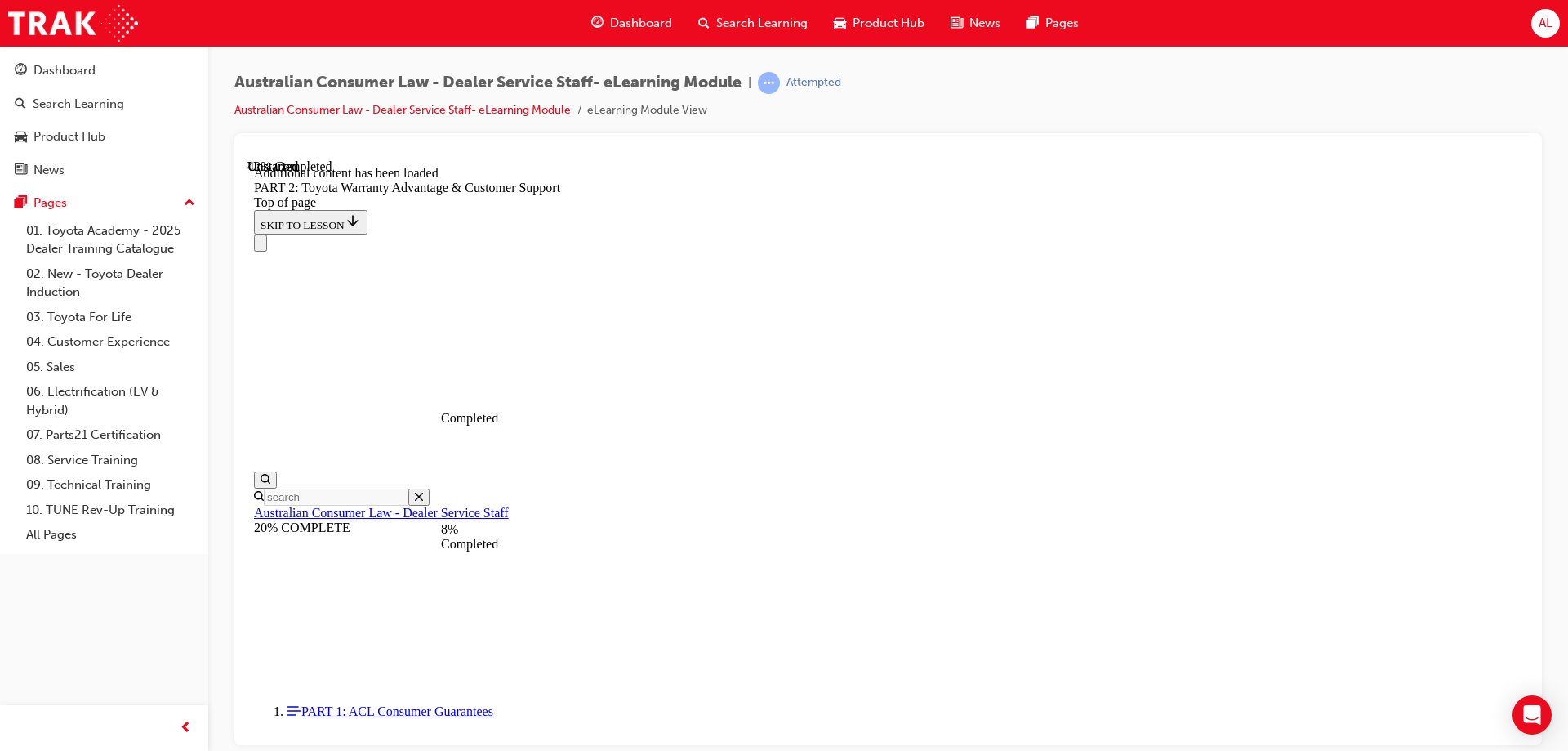
scroll to position [2886, 0]
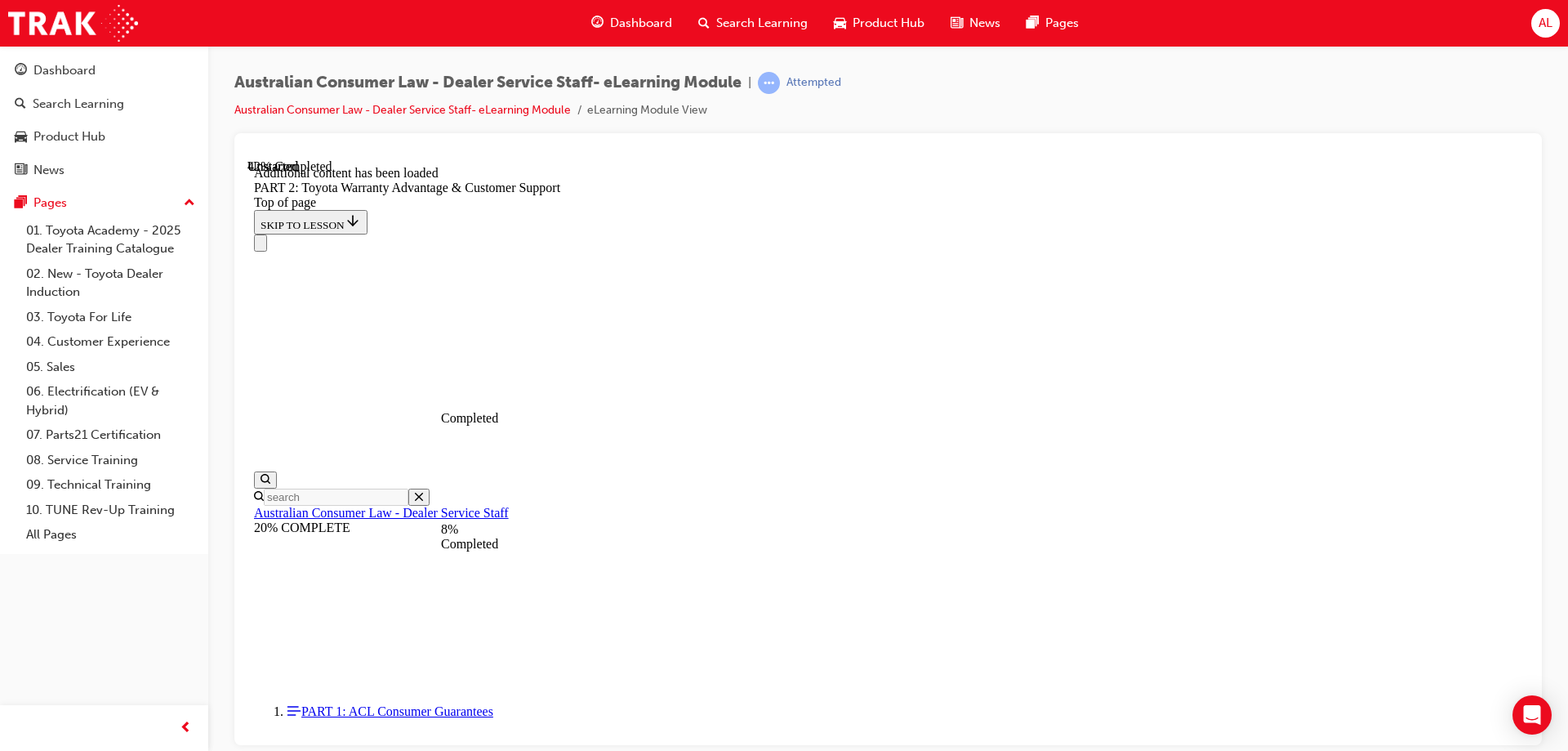
scroll to position [2886, 0]
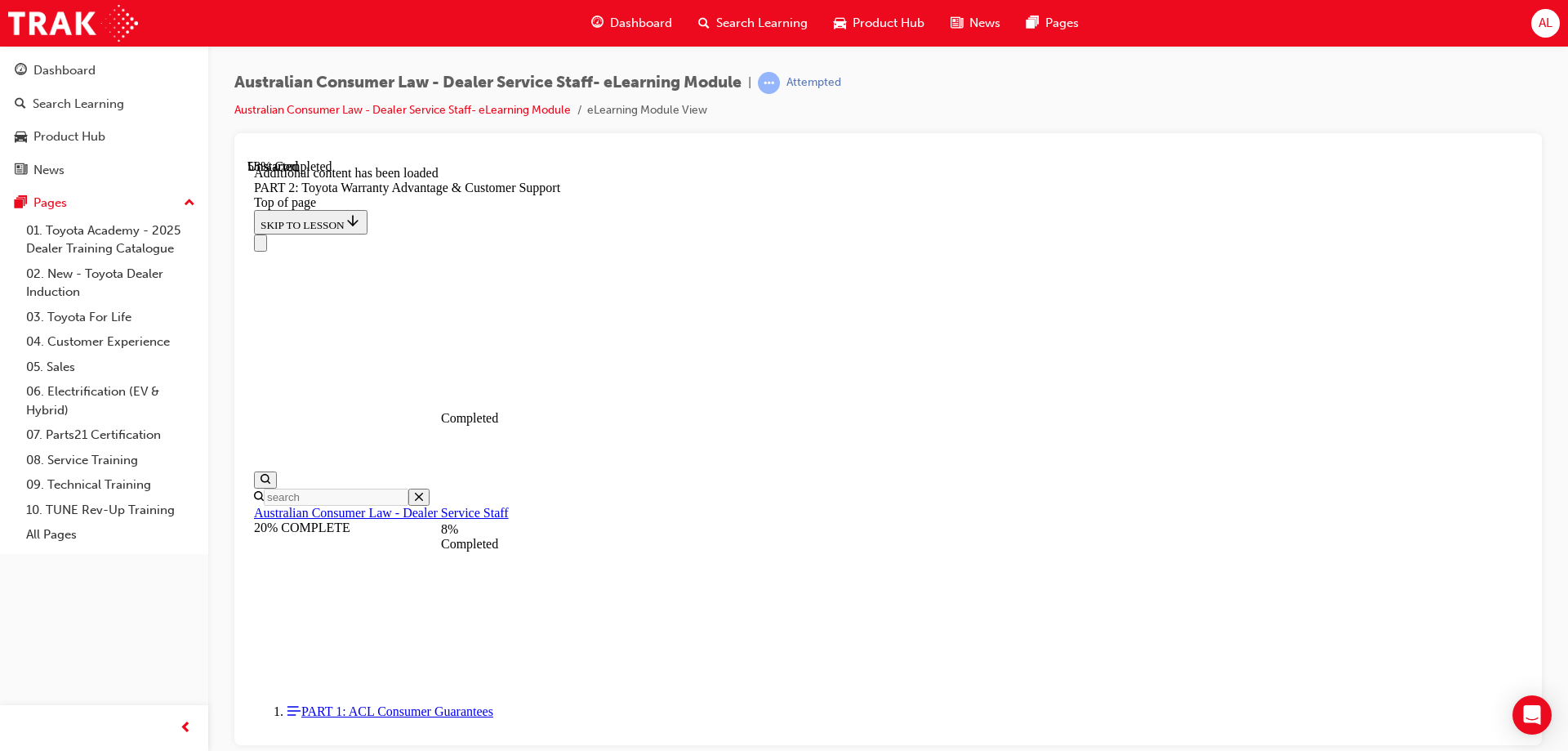
scroll to position [3622, 0]
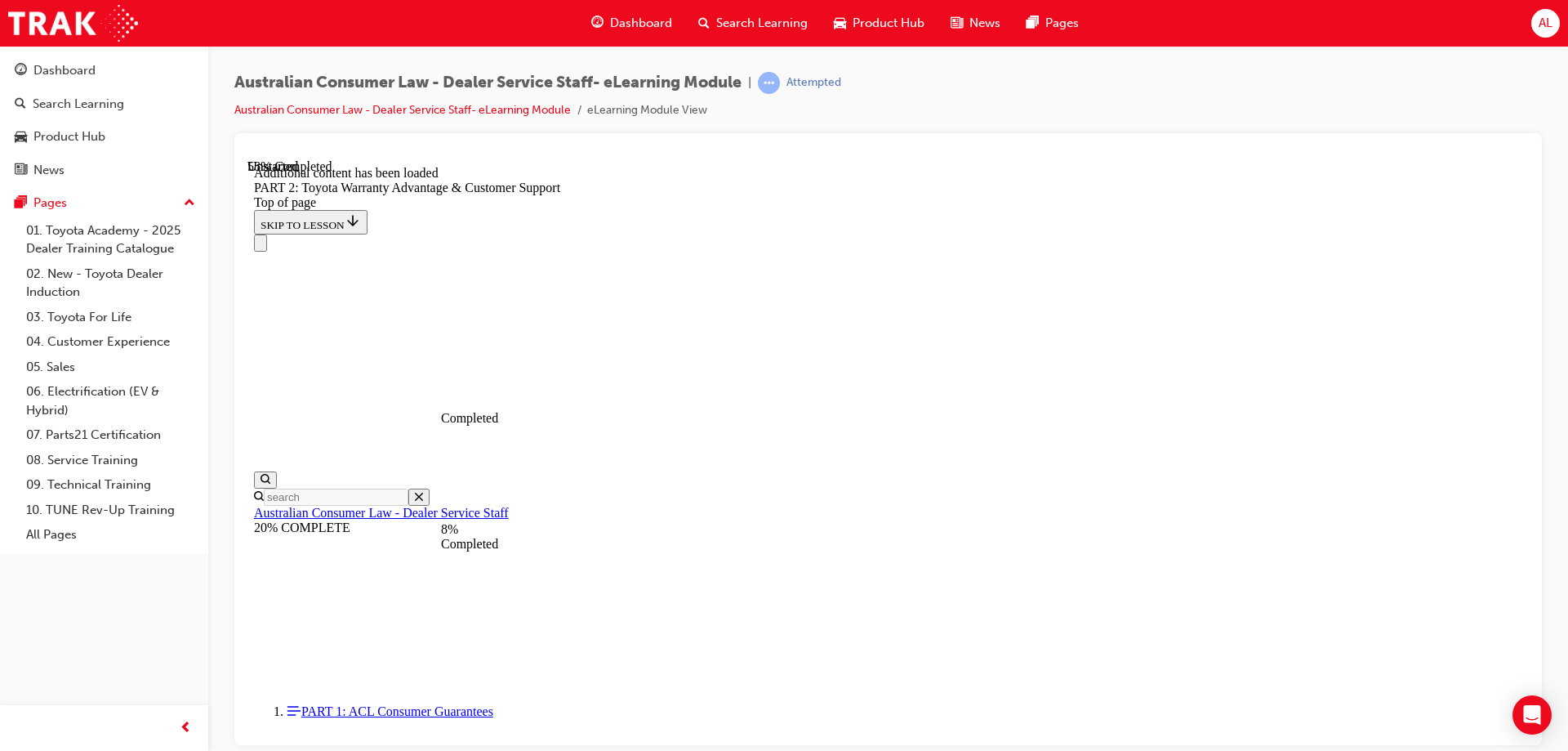
scroll to position [3750, 0]
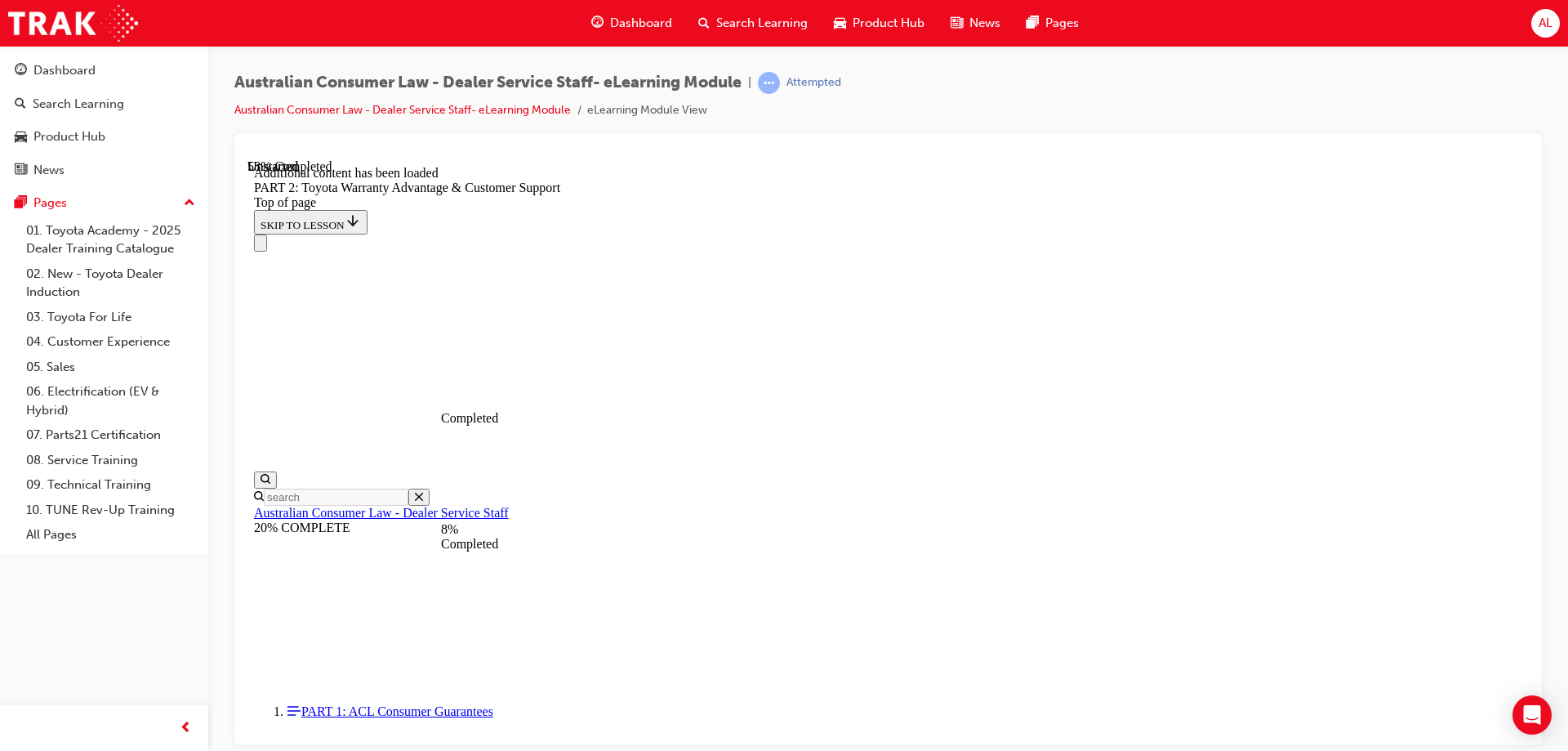
scroll to position [3822, 0]
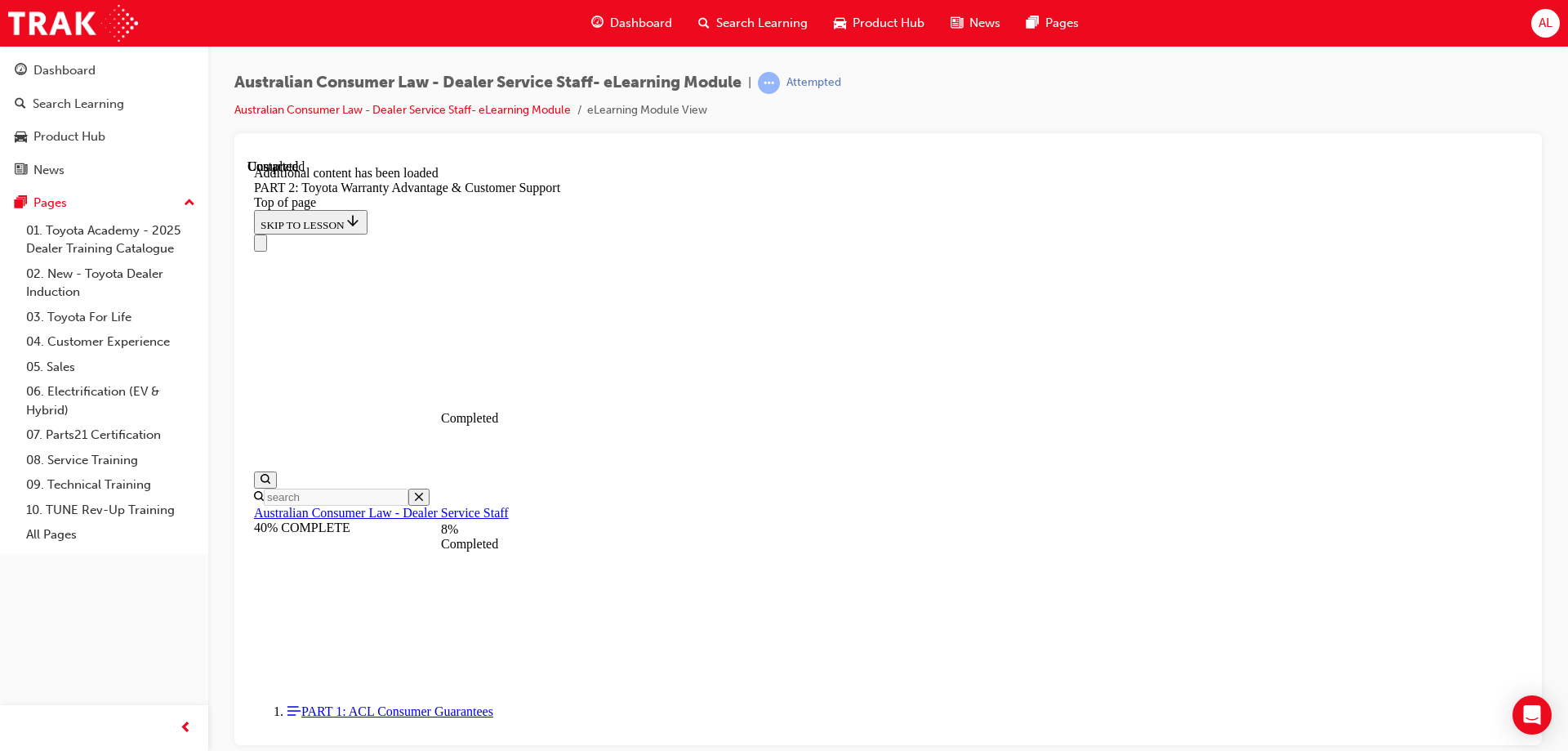
scroll to position [6807, 0]
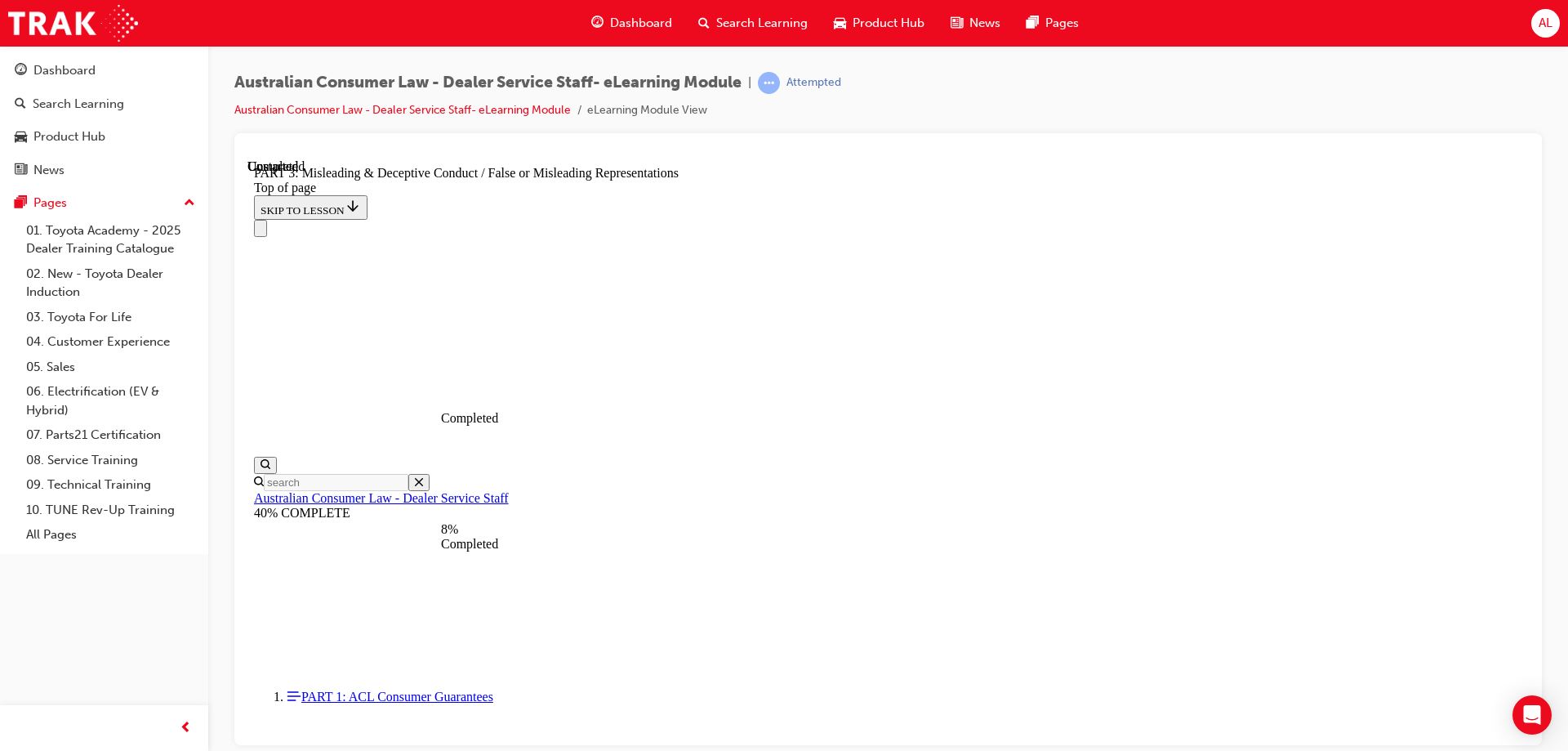
scroll to position [1031, 0]
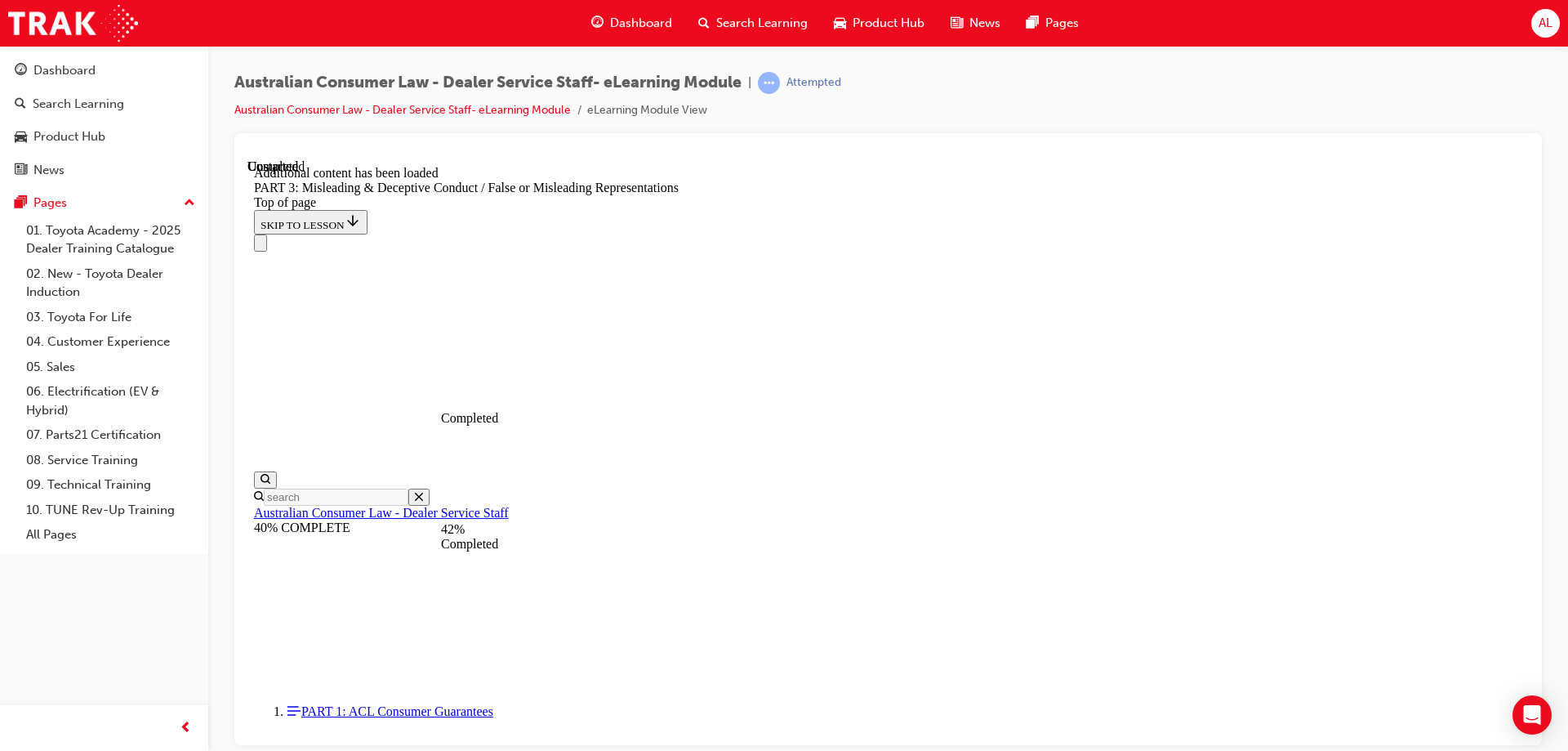
scroll to position [3796, 0]
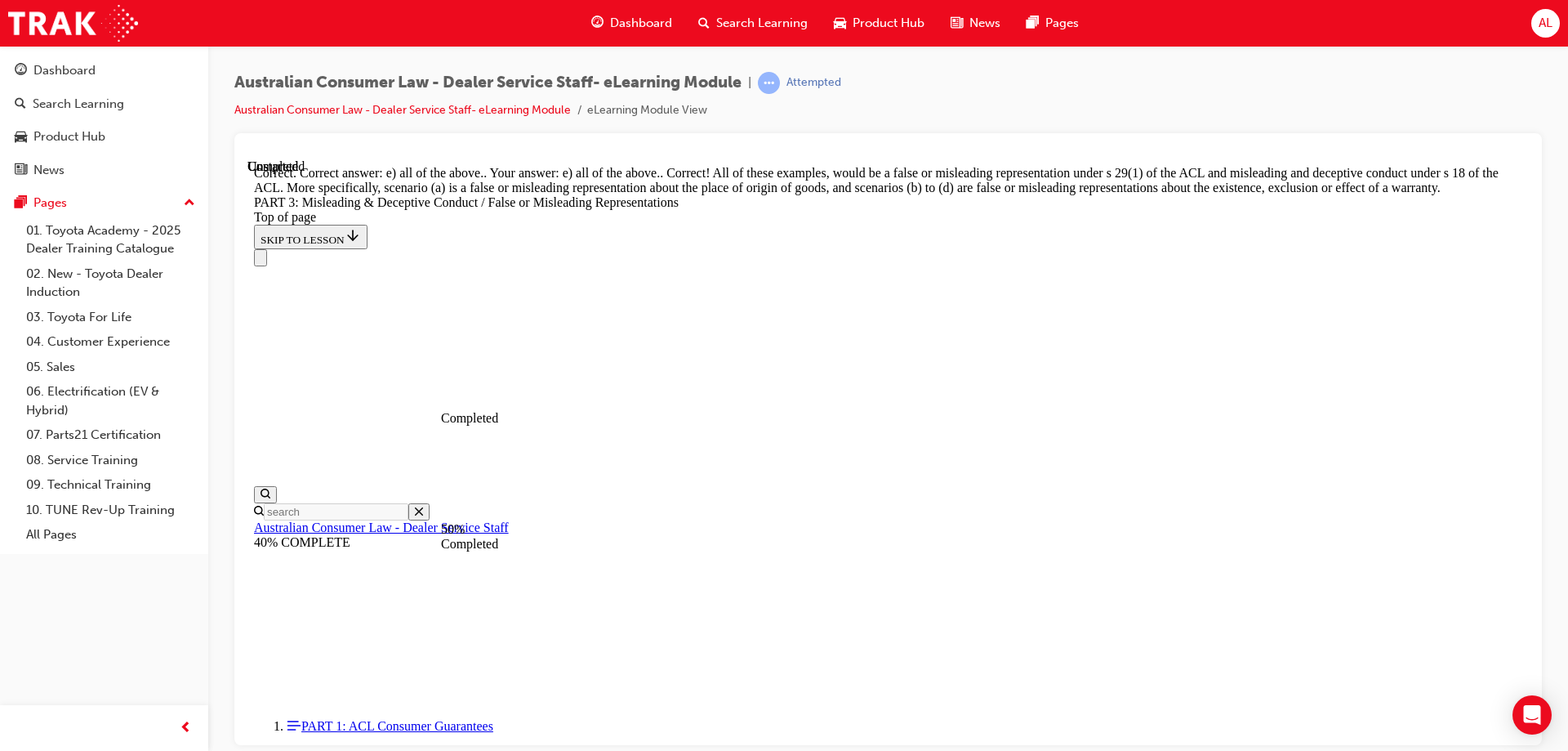
scroll to position [4325, 0]
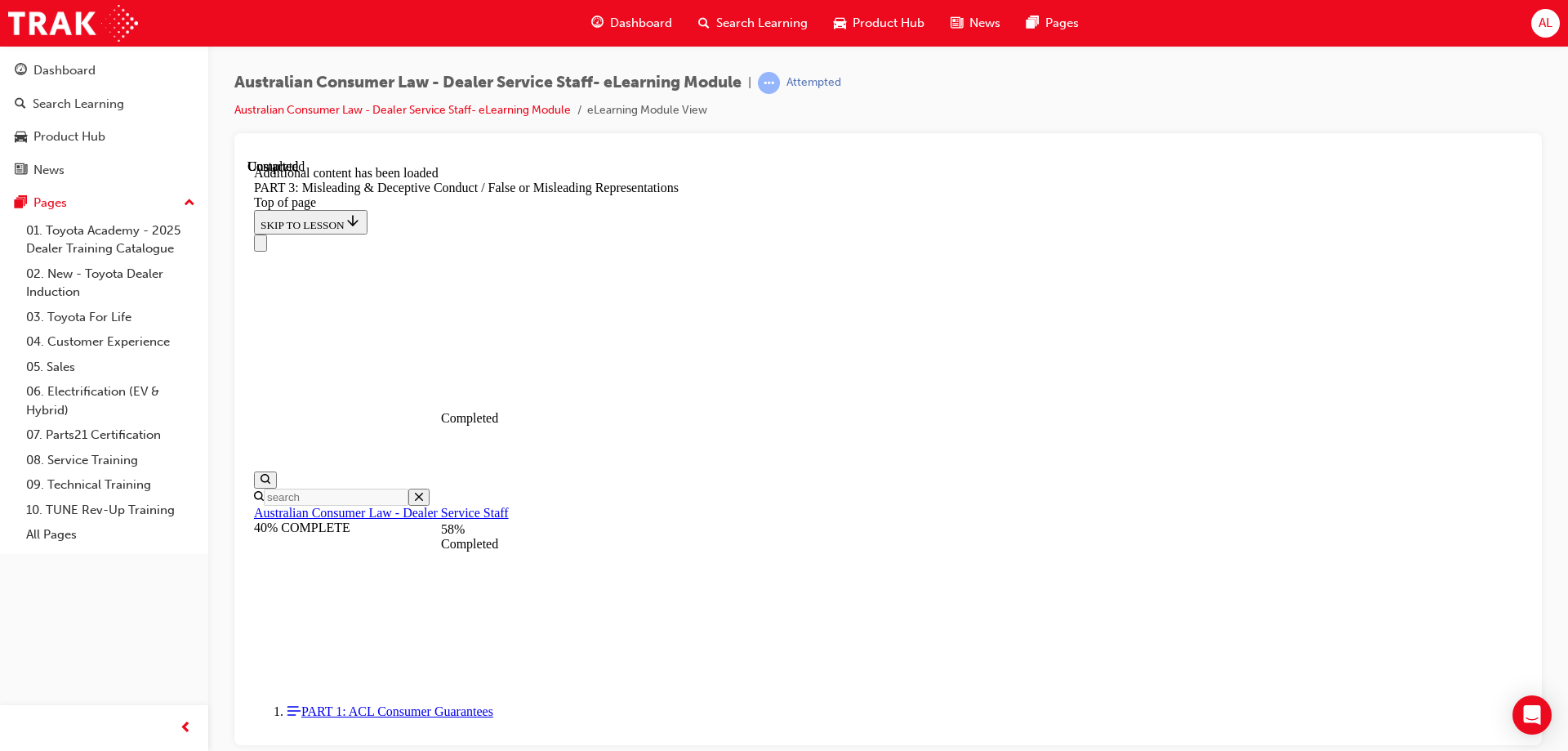
scroll to position [4738, 0]
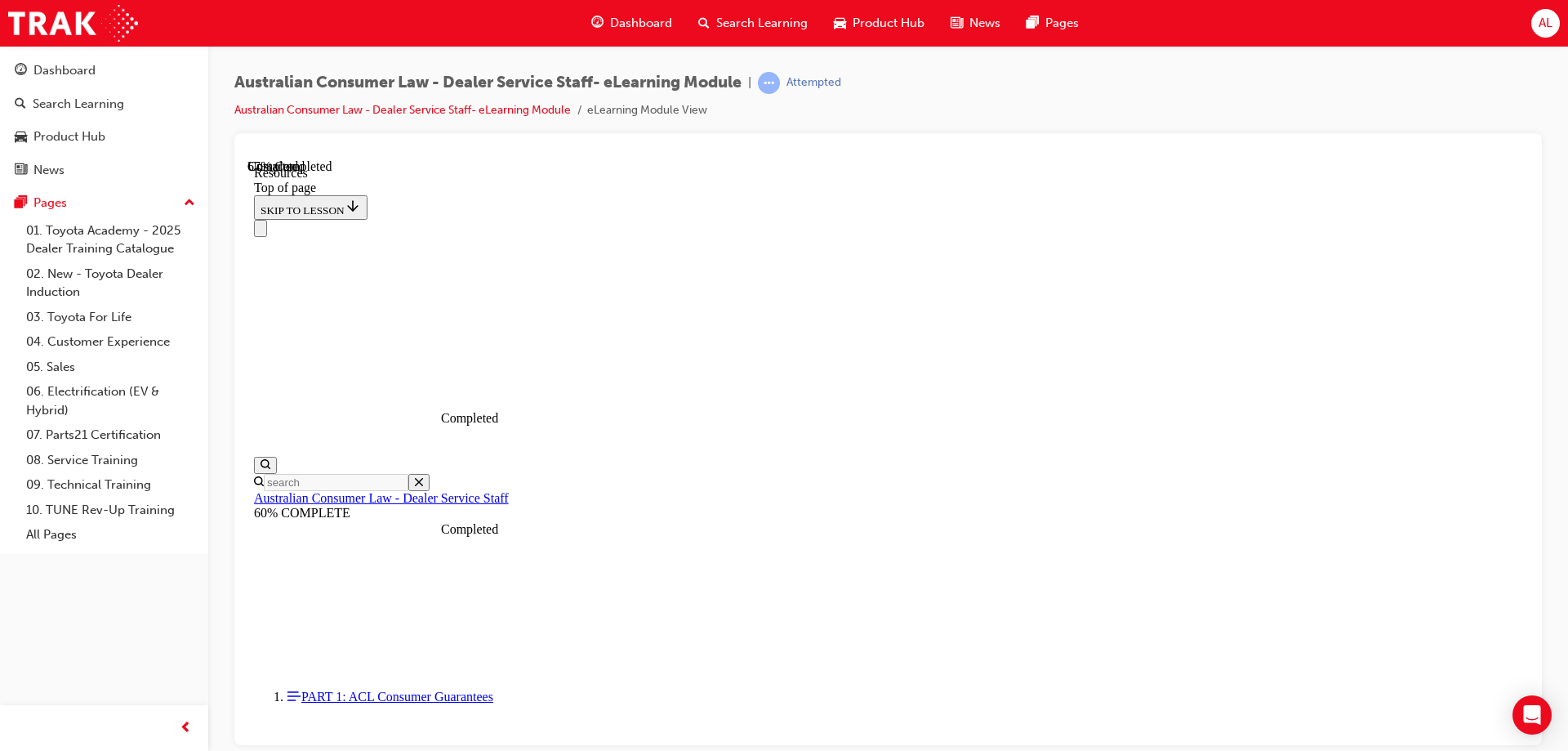
scroll to position [783, 0]
